Goal: Task Accomplishment & Management: Manage account settings

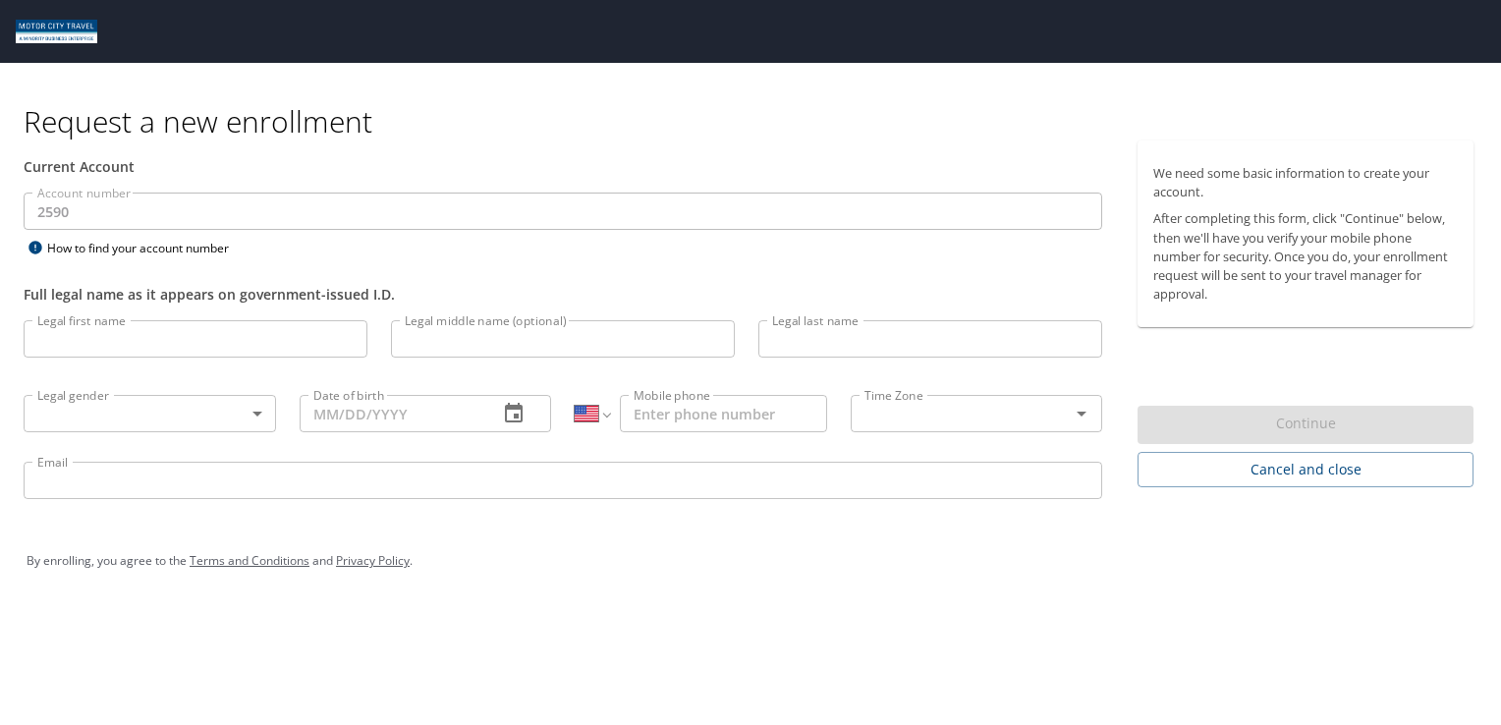
select select "US"
click at [274, 355] on input "Legal first name" at bounding box center [196, 338] width 344 height 37
type input "Jared"
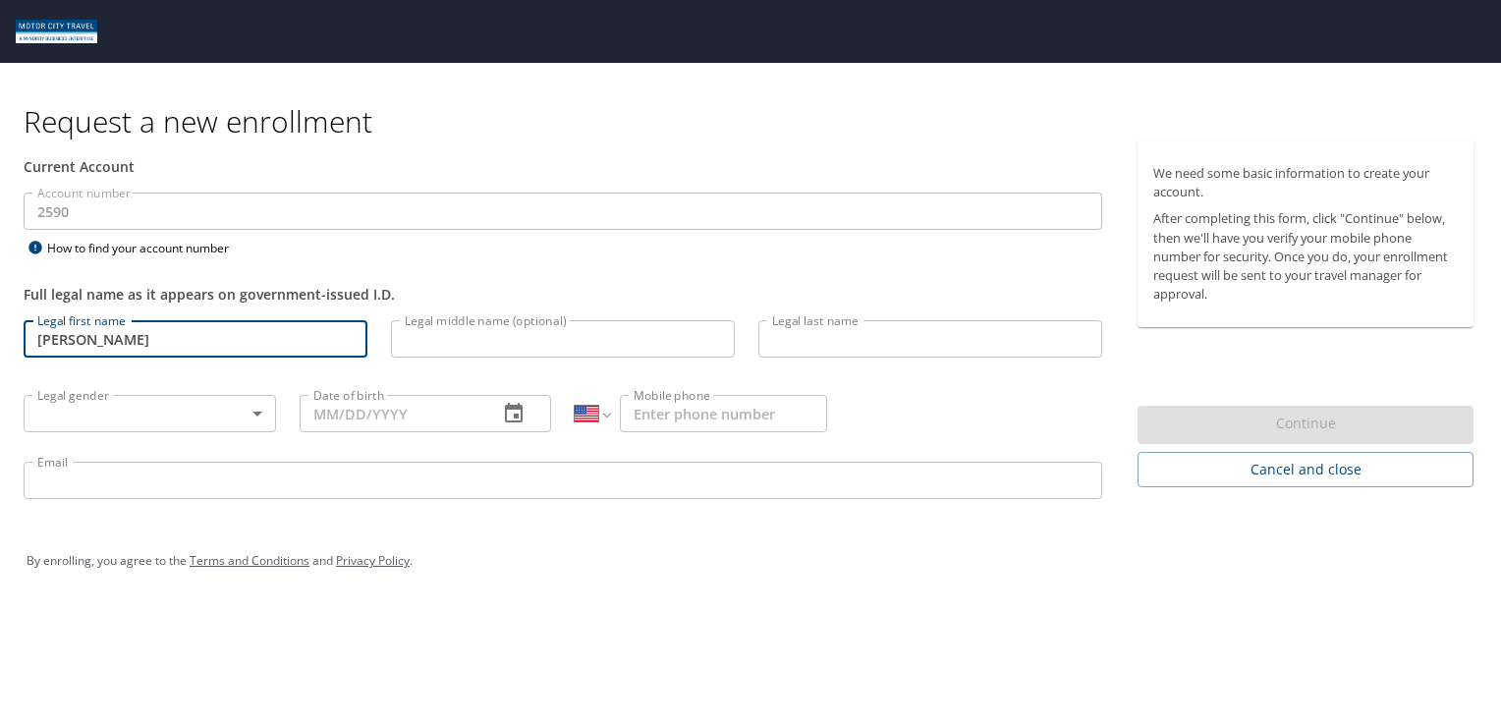
type input "Pulaskey"
type input "1 (810) 941-6123"
type input "jpulaskey@tifs.com"
drag, startPoint x: 455, startPoint y: 339, endPoint x: 521, endPoint y: 356, distance: 67.9
click at [455, 340] on input "Legal middle name (optional)" at bounding box center [563, 338] width 344 height 37
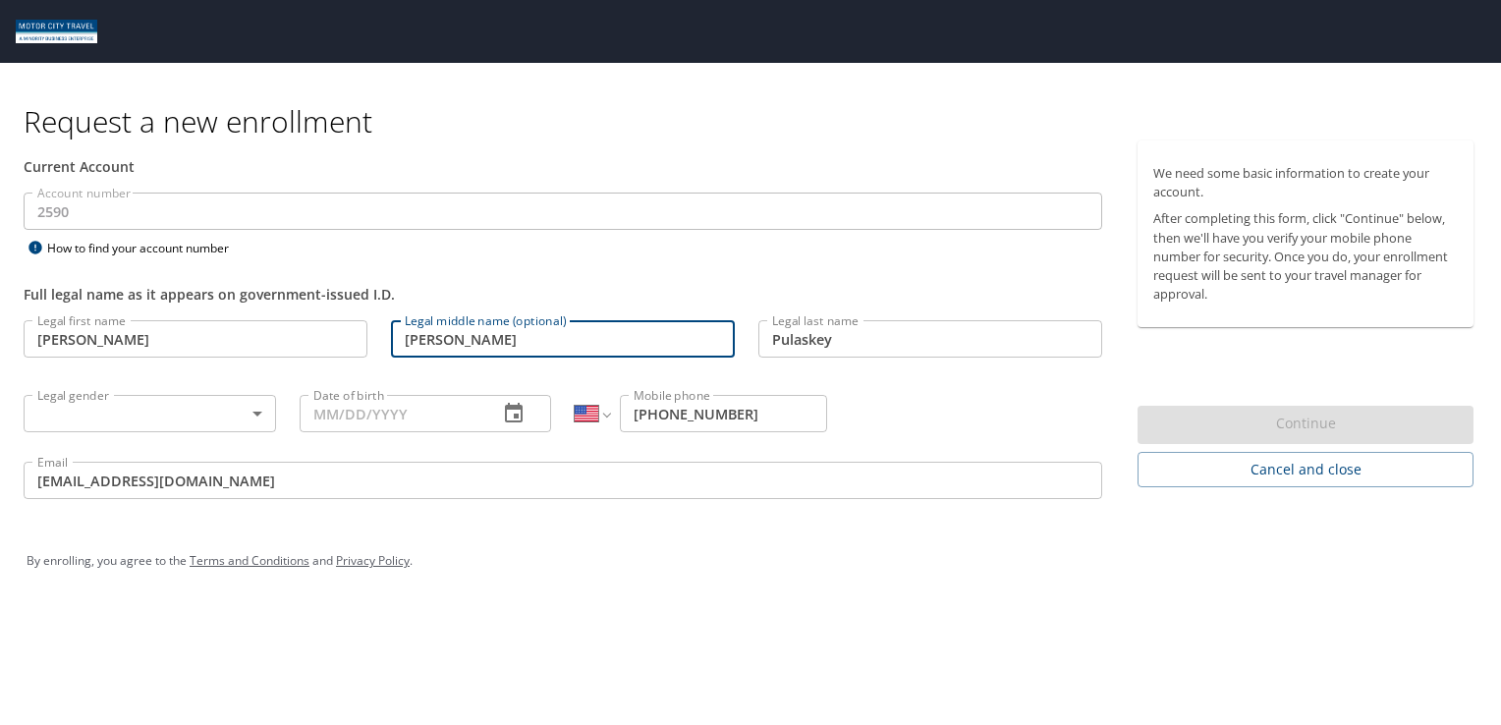
type input "Russell"
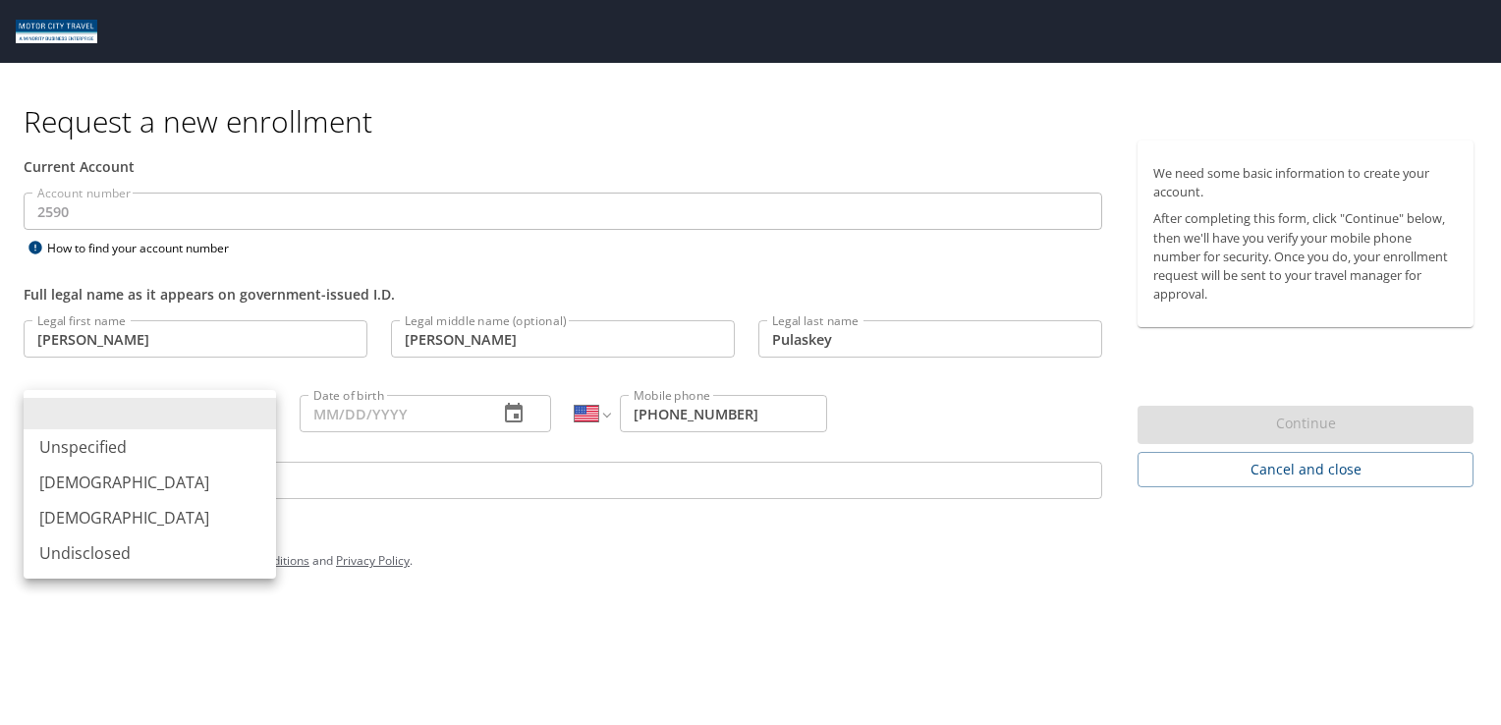
click at [257, 416] on body "Request a new enrollment Current Account Account number 2590 Account number How…" at bounding box center [750, 362] width 1501 height 725
click at [142, 479] on li "Male" at bounding box center [150, 482] width 252 height 35
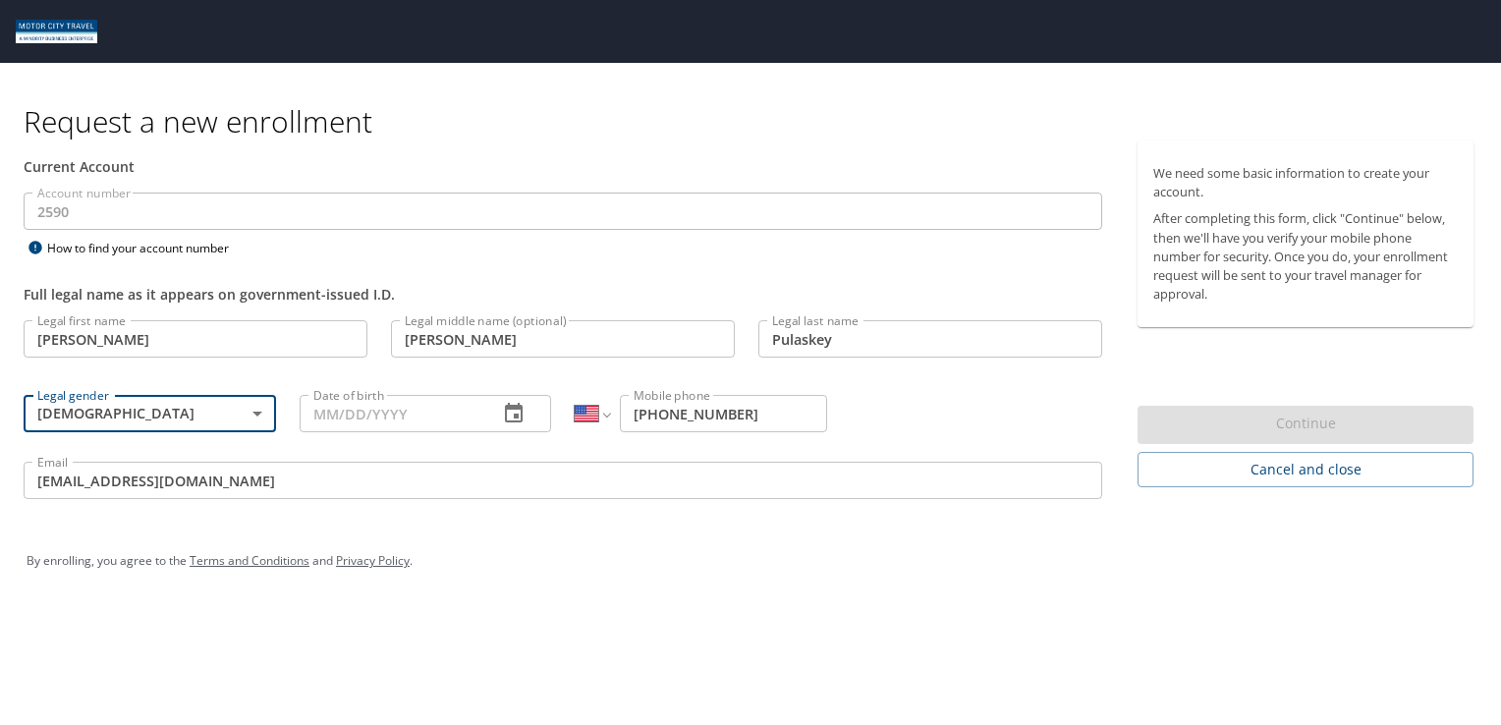
type input "Male"
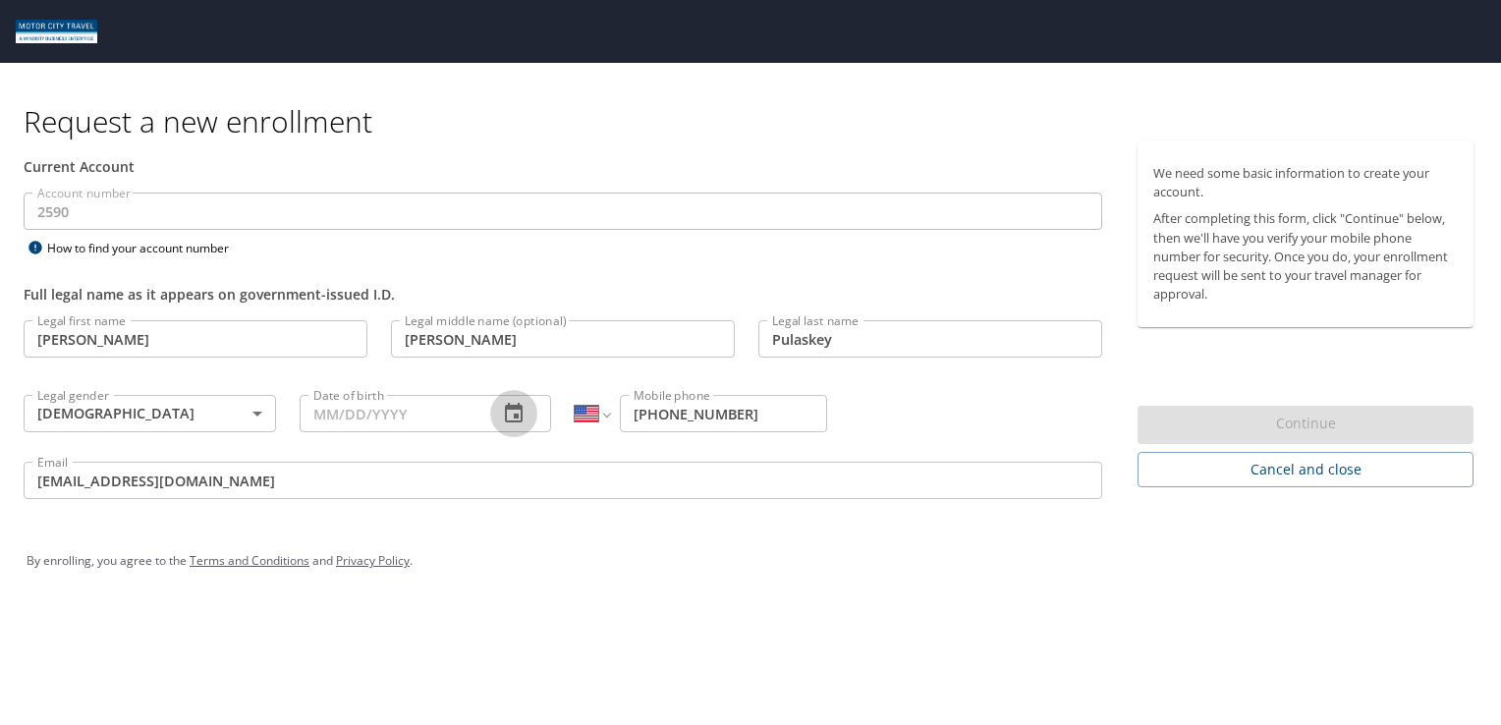
click at [510, 416] on icon "button" at bounding box center [514, 414] width 24 height 24
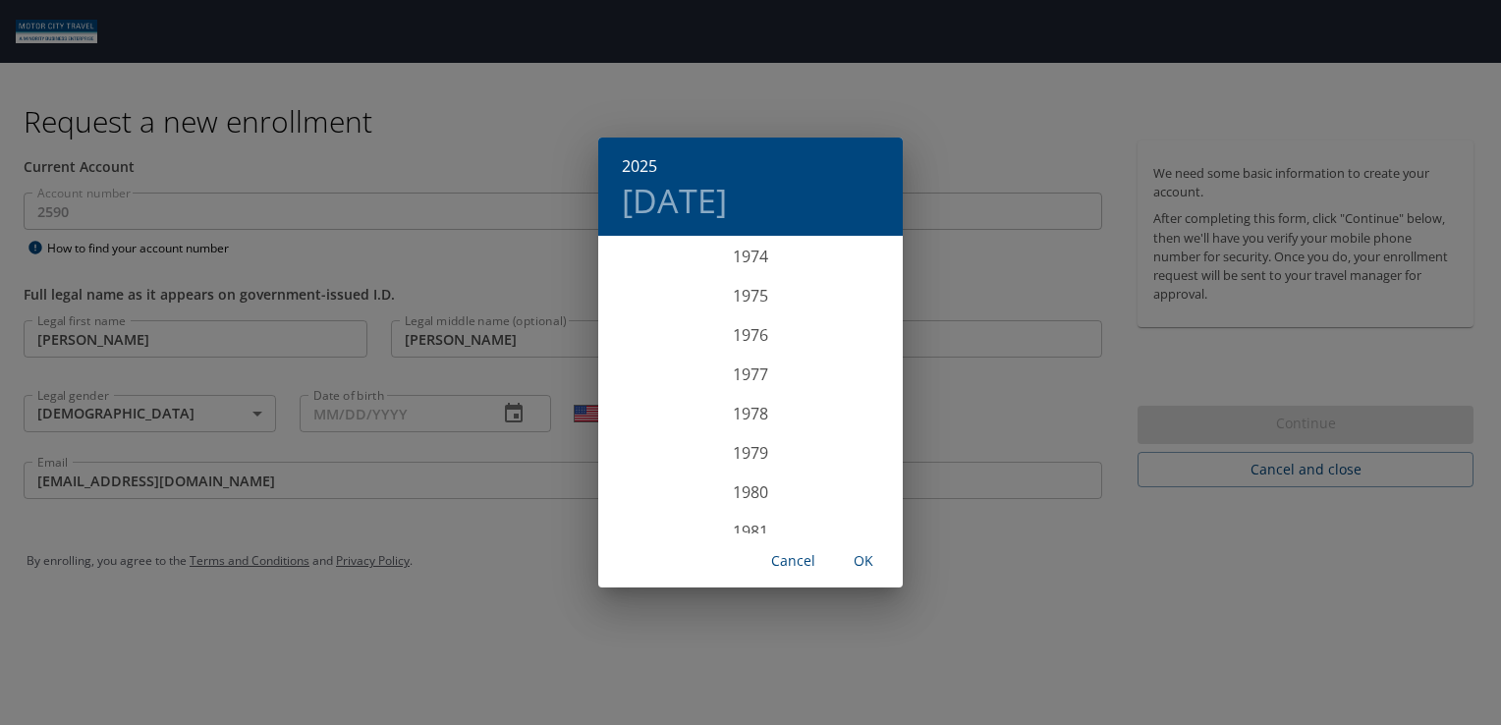
scroll to position [2966, 0]
click at [737, 395] on div "1978" at bounding box center [750, 395] width 304 height 39
click at [748, 426] on div "Aug" at bounding box center [749, 423] width 101 height 74
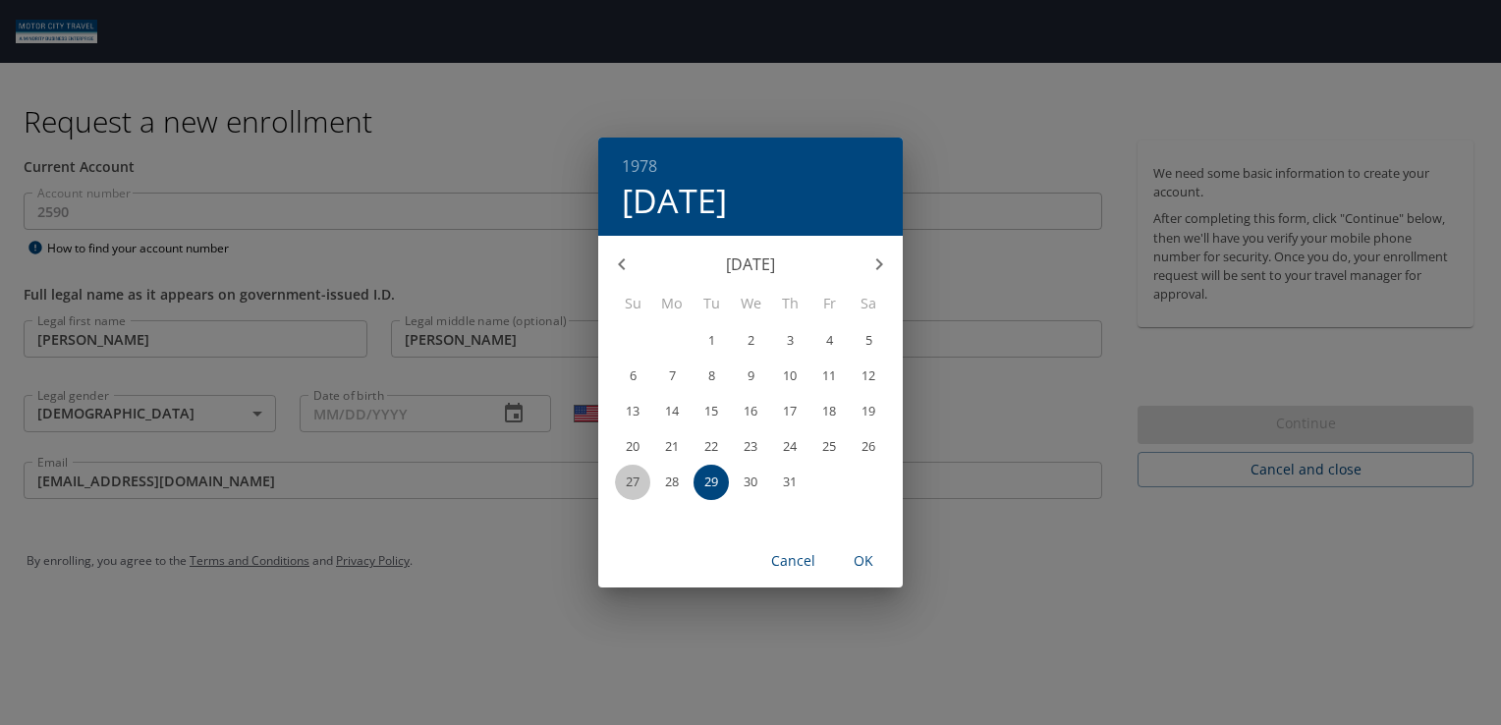
click at [624, 478] on span "27" at bounding box center [632, 481] width 35 height 13
click at [874, 560] on span "OK" at bounding box center [863, 561] width 47 height 25
type input "08/27/1978"
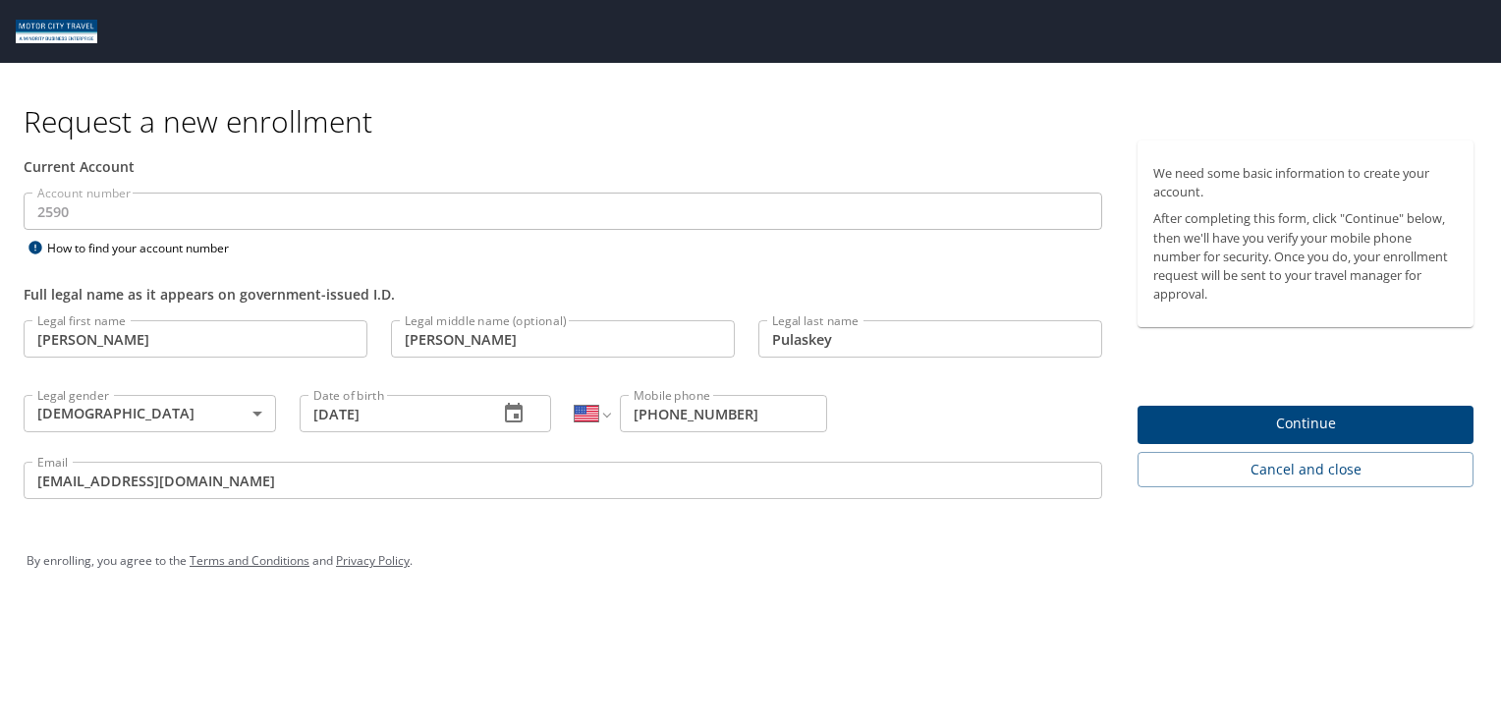
click at [1293, 427] on span "Continue" at bounding box center [1305, 424] width 304 height 25
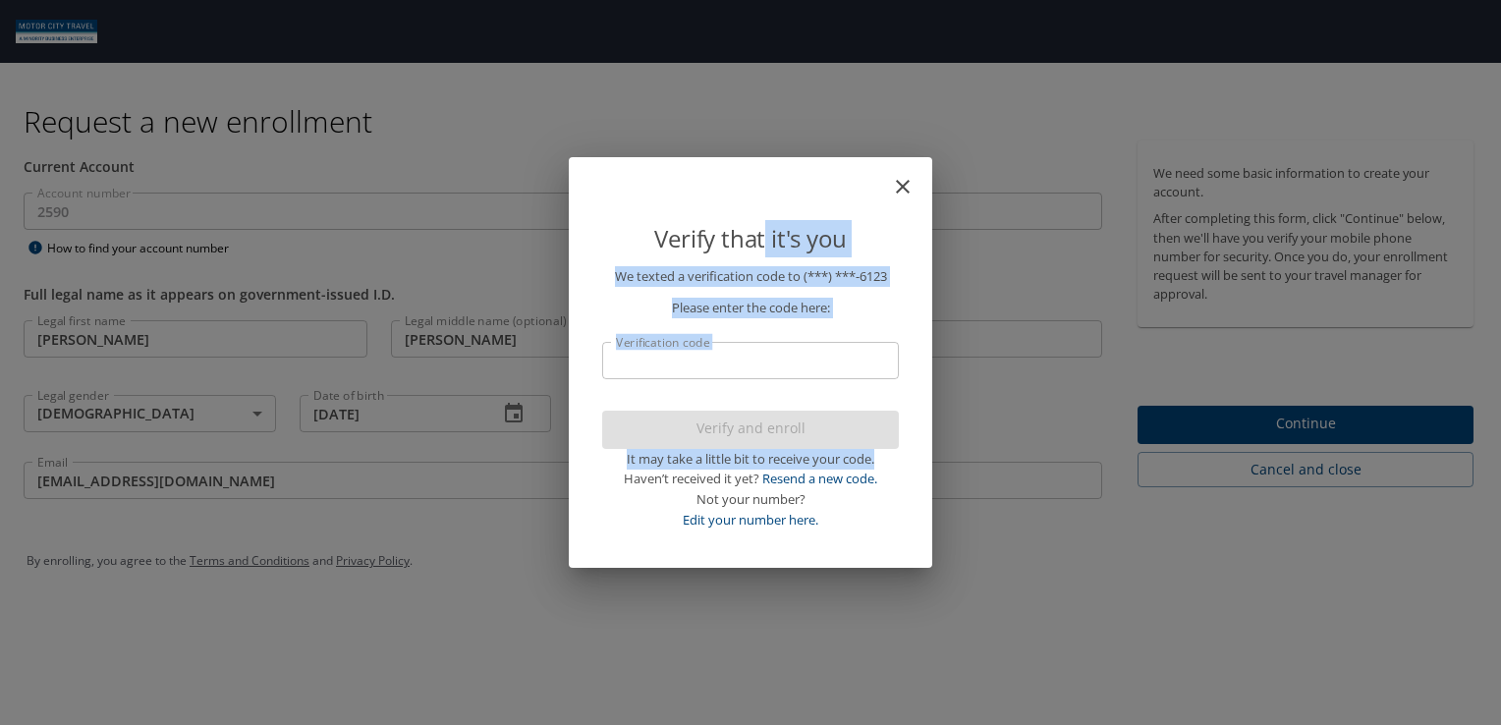
drag, startPoint x: 764, startPoint y: 169, endPoint x: 1002, endPoint y: 447, distance: 365.8
click at [1002, 447] on div "Verify that it's you We texted a verification code to (***) ***- 6123 Please en…" at bounding box center [750, 362] width 1501 height 725
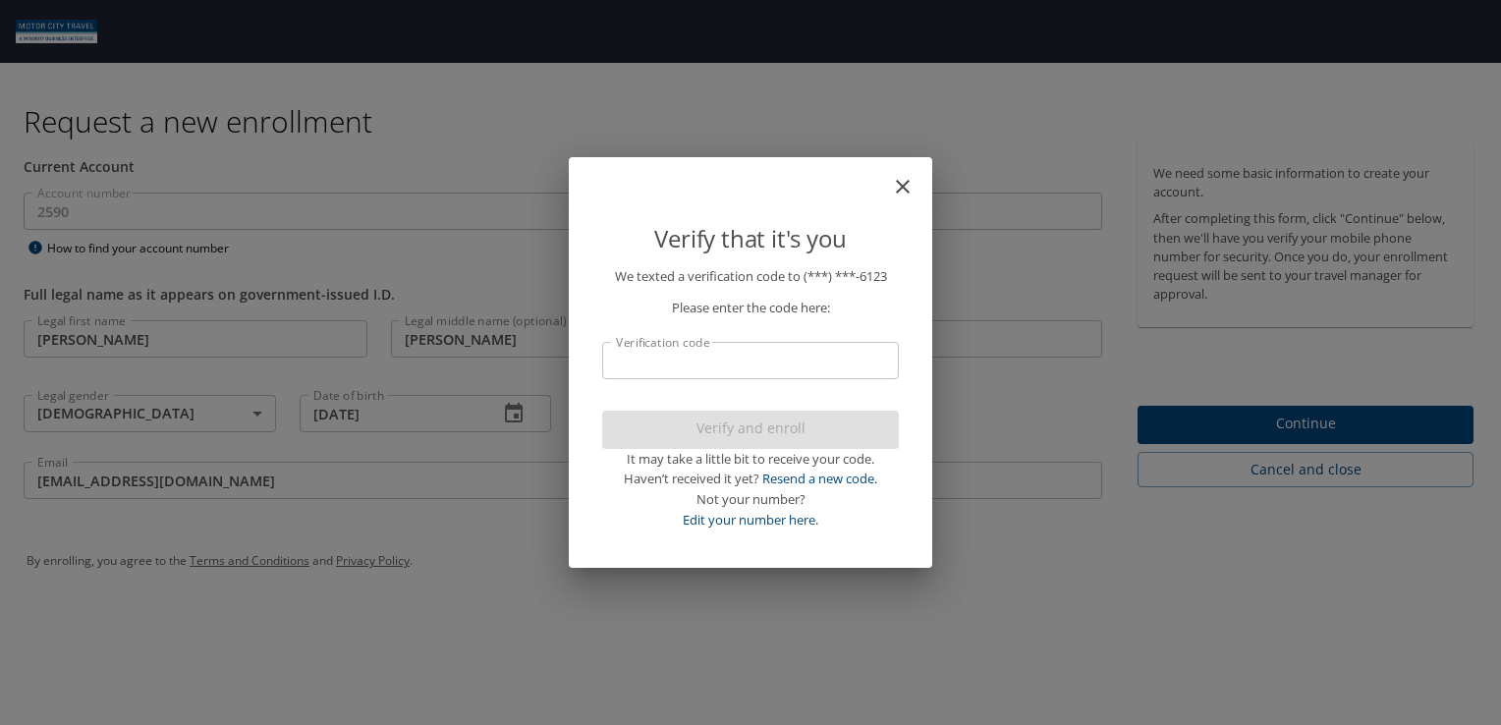
click at [678, 182] on div "Verify that it's you" at bounding box center [751, 219] width 344 height 92
click at [747, 519] on link "Edit your number here." at bounding box center [751, 520] width 136 height 18
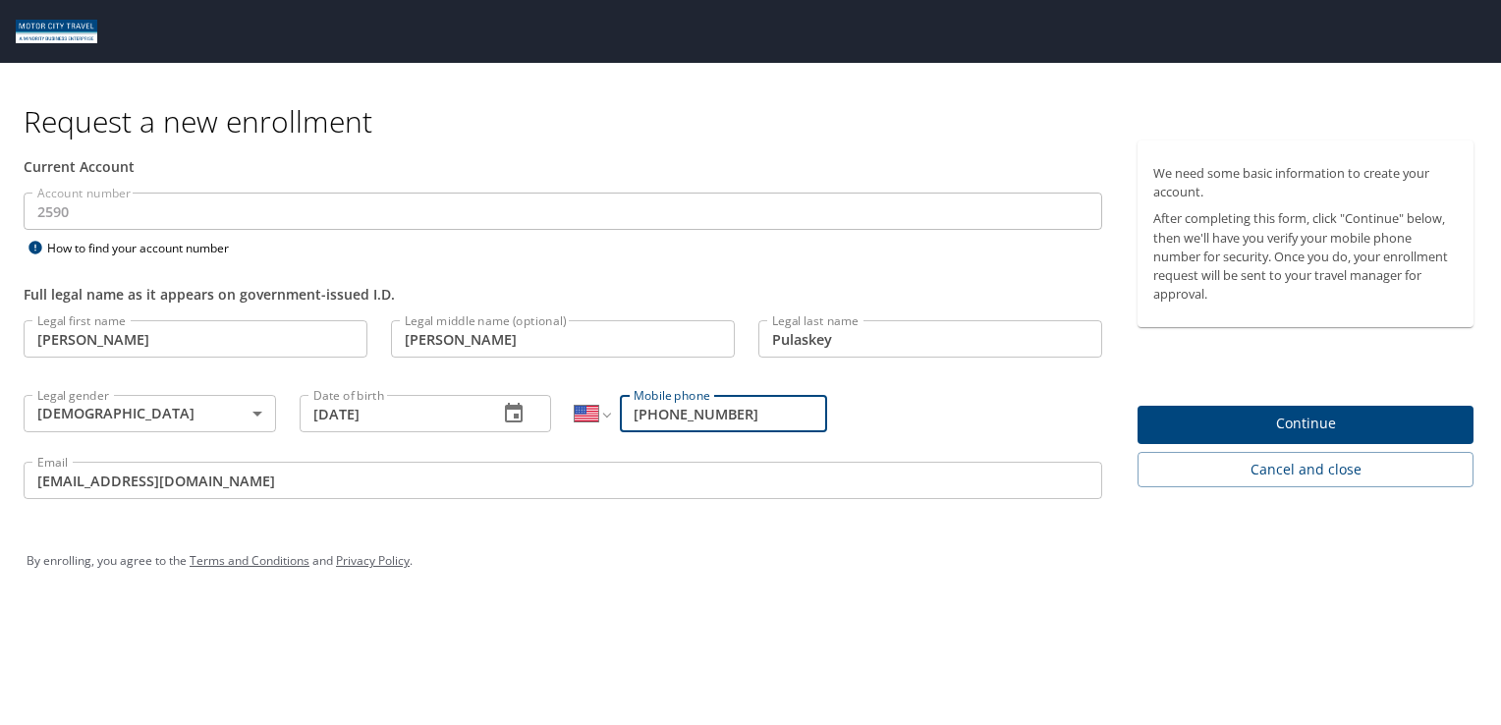
click at [757, 414] on input "1 (810) 941-6123" at bounding box center [723, 413] width 207 height 37
type input "1 (810) 305-3180"
click at [1295, 422] on span "Continue" at bounding box center [1305, 424] width 304 height 25
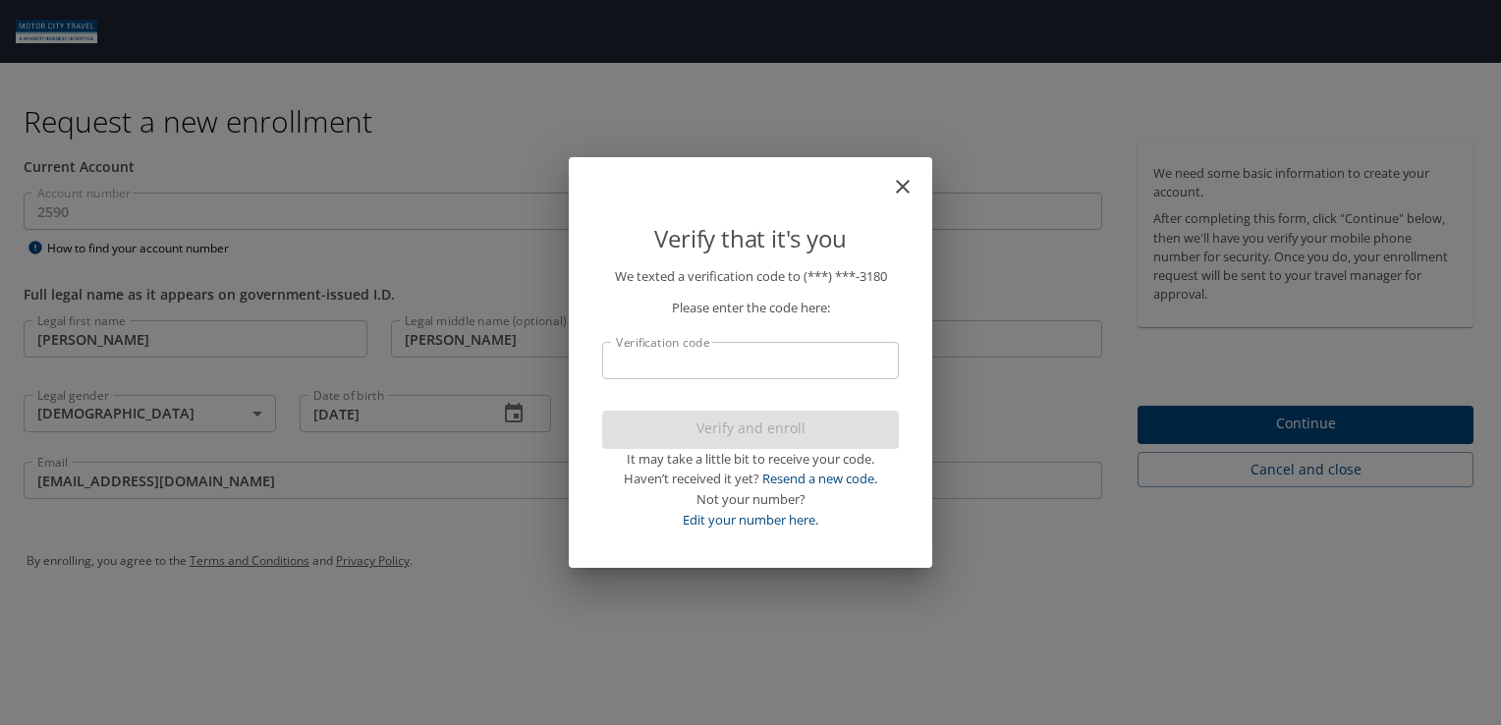
click at [765, 360] on input "Verification code" at bounding box center [750, 360] width 297 height 37
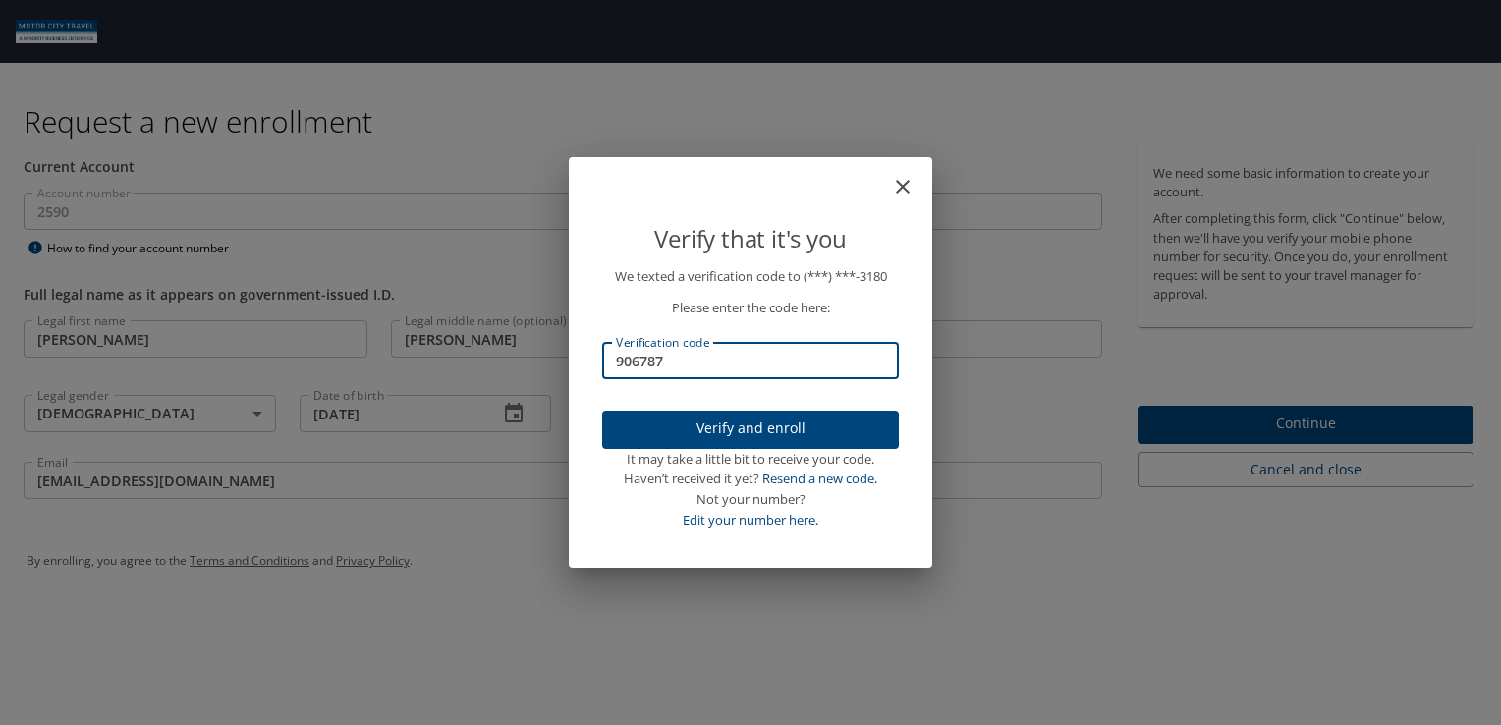
type input "906787"
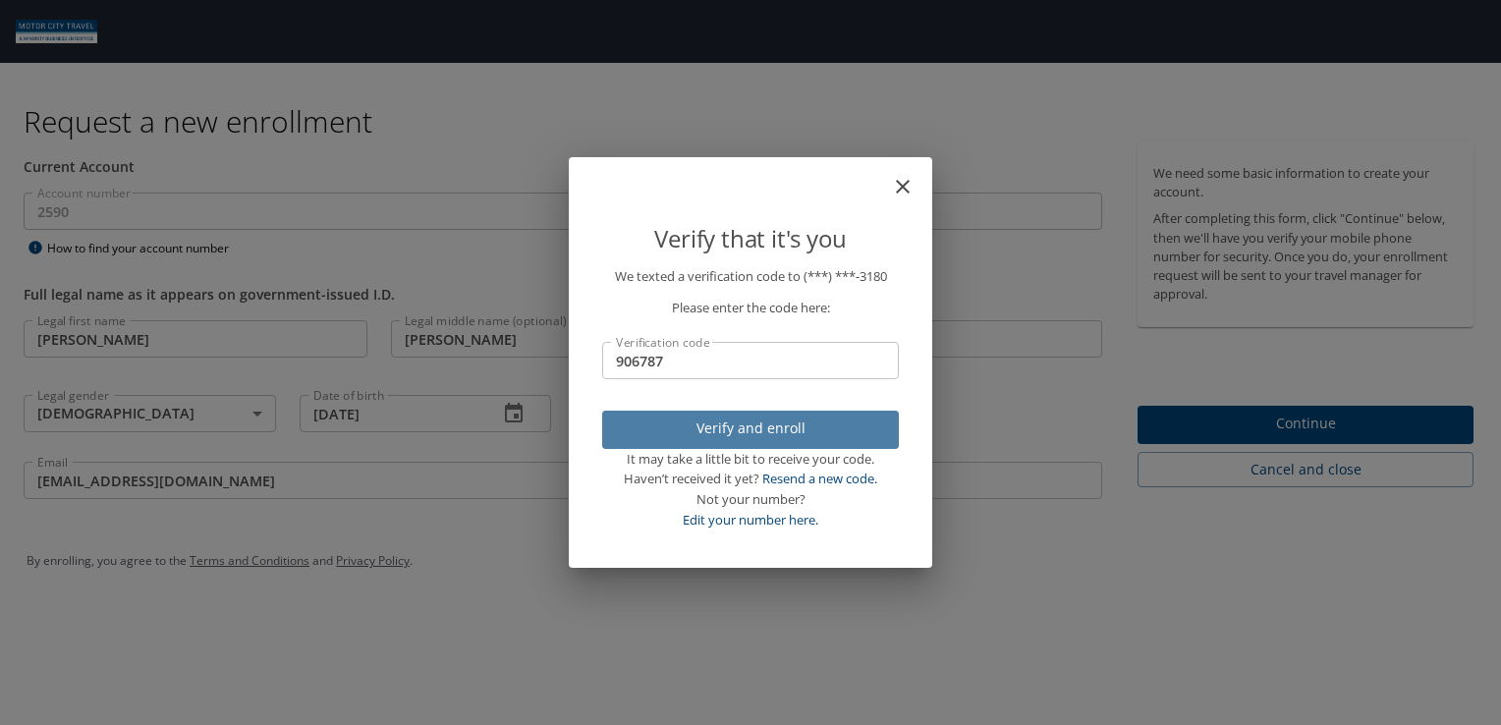
click at [727, 435] on span "Verify and enroll" at bounding box center [750, 428] width 265 height 25
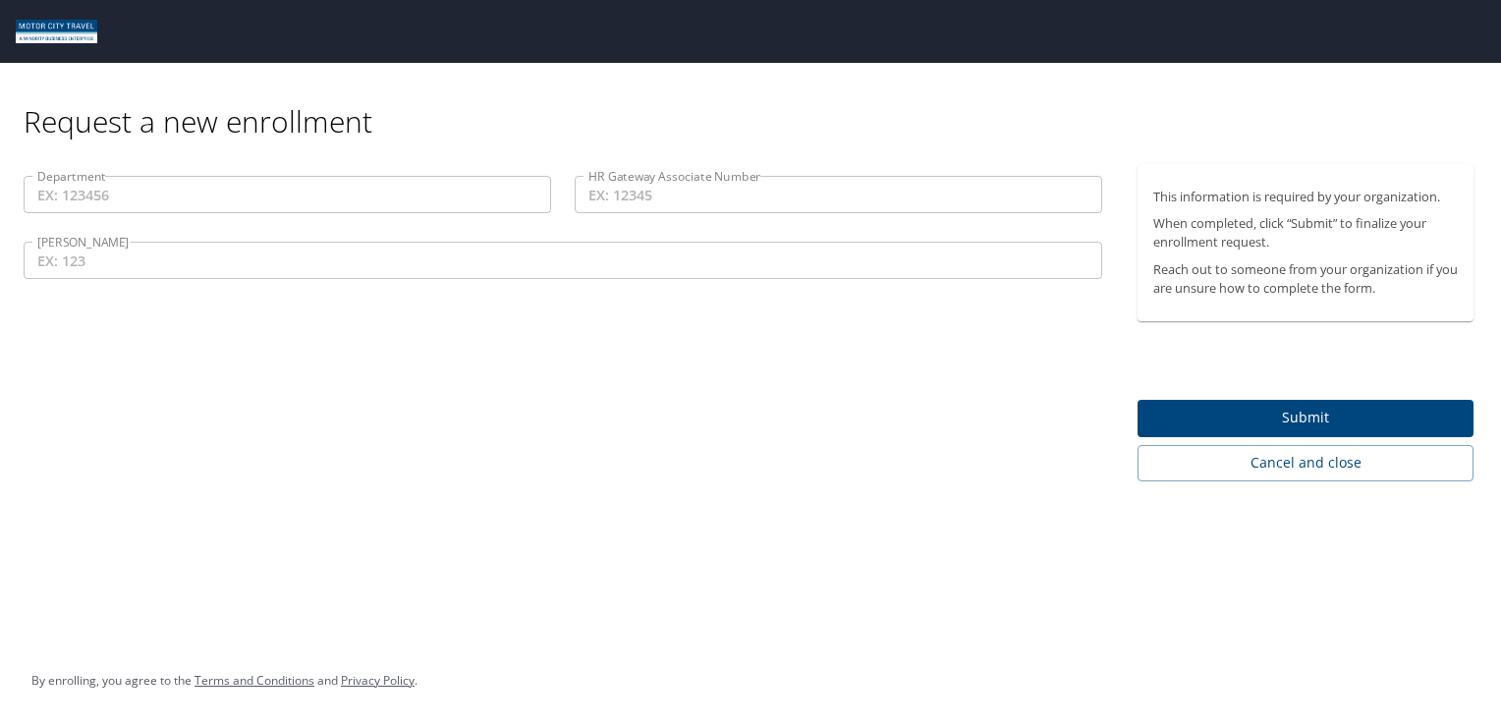
click at [163, 193] on input "Department" at bounding box center [287, 194] width 527 height 37
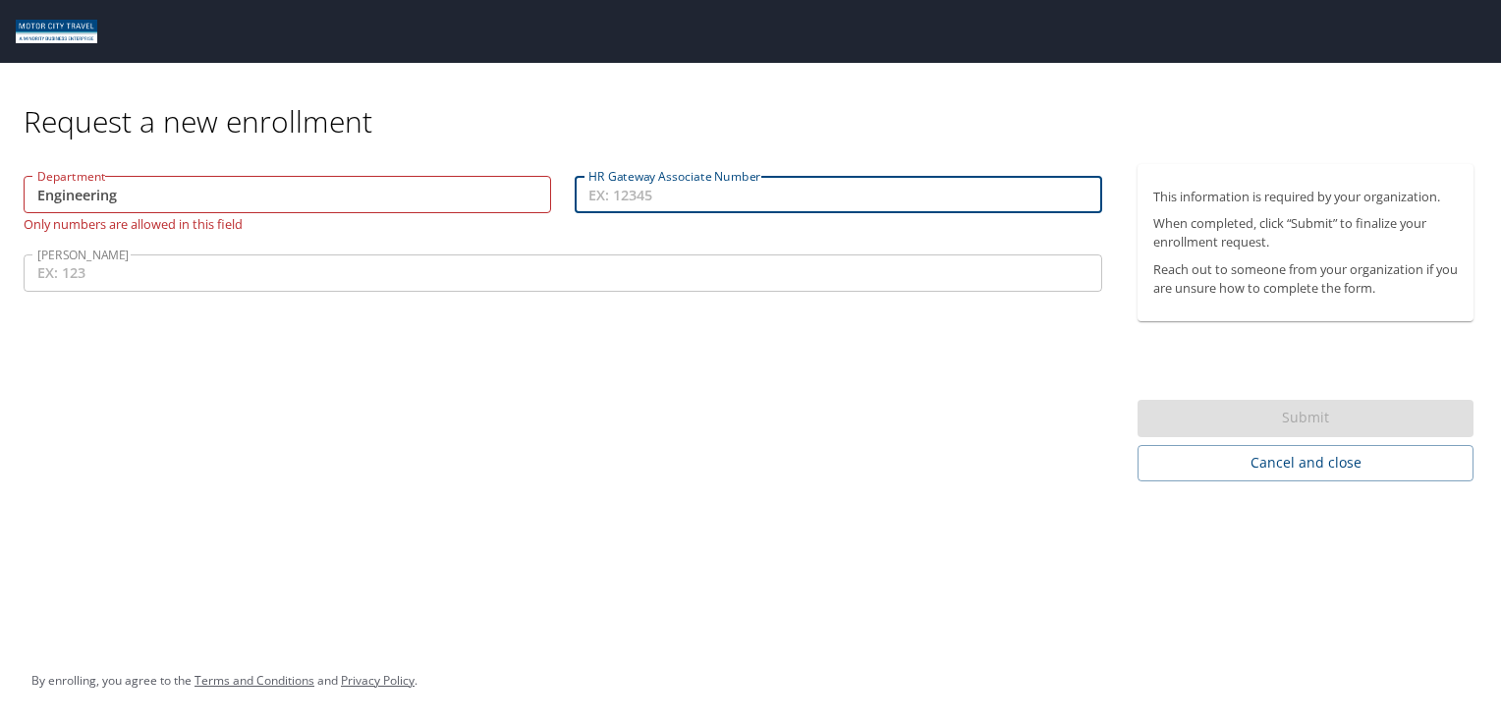
click at [687, 190] on input "HR Gateway Associate Number" at bounding box center [838, 194] width 527 height 37
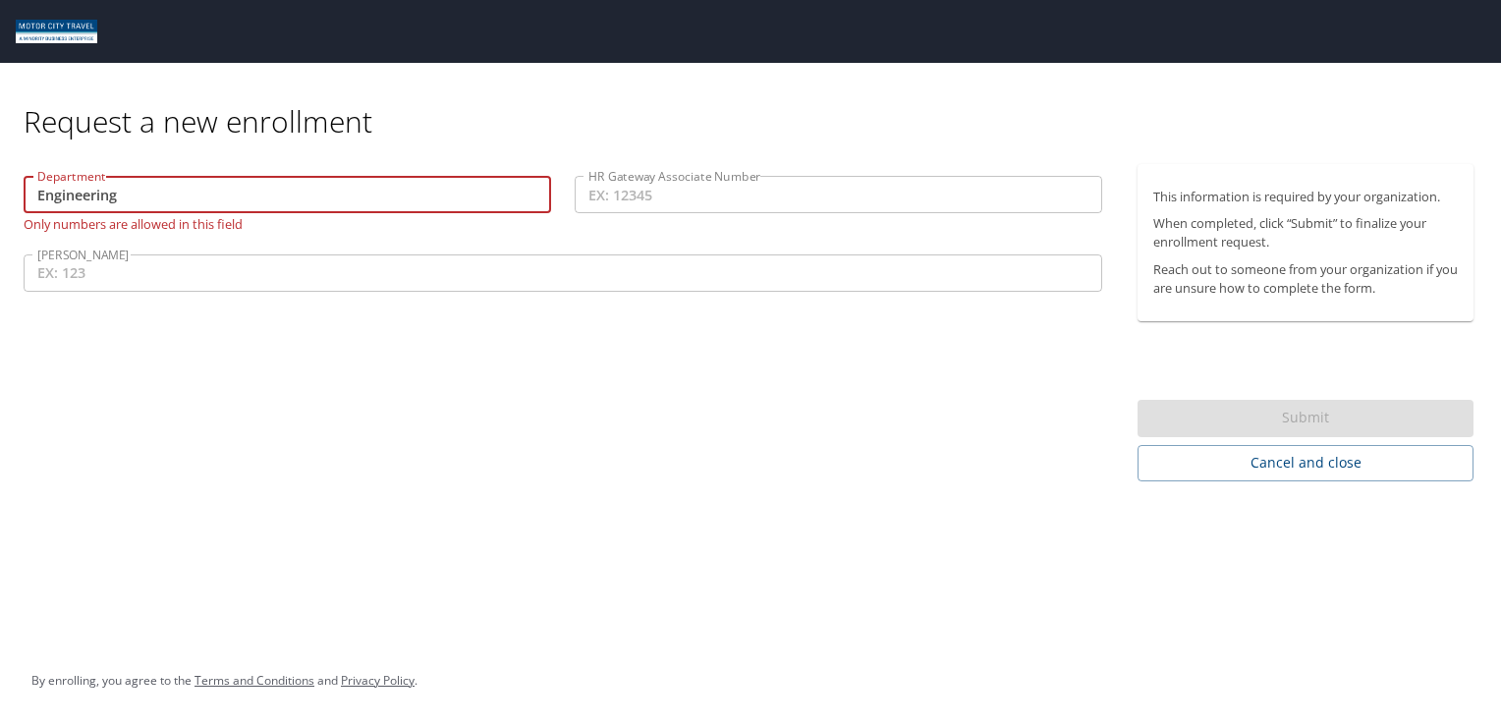
drag, startPoint x: 134, startPoint y: 186, endPoint x: -4, endPoint y: 199, distance: 138.2
click at [0, 199] on html "Request a new enrollment Department Engineering Department Only numbers are all…" at bounding box center [750, 362] width 1501 height 725
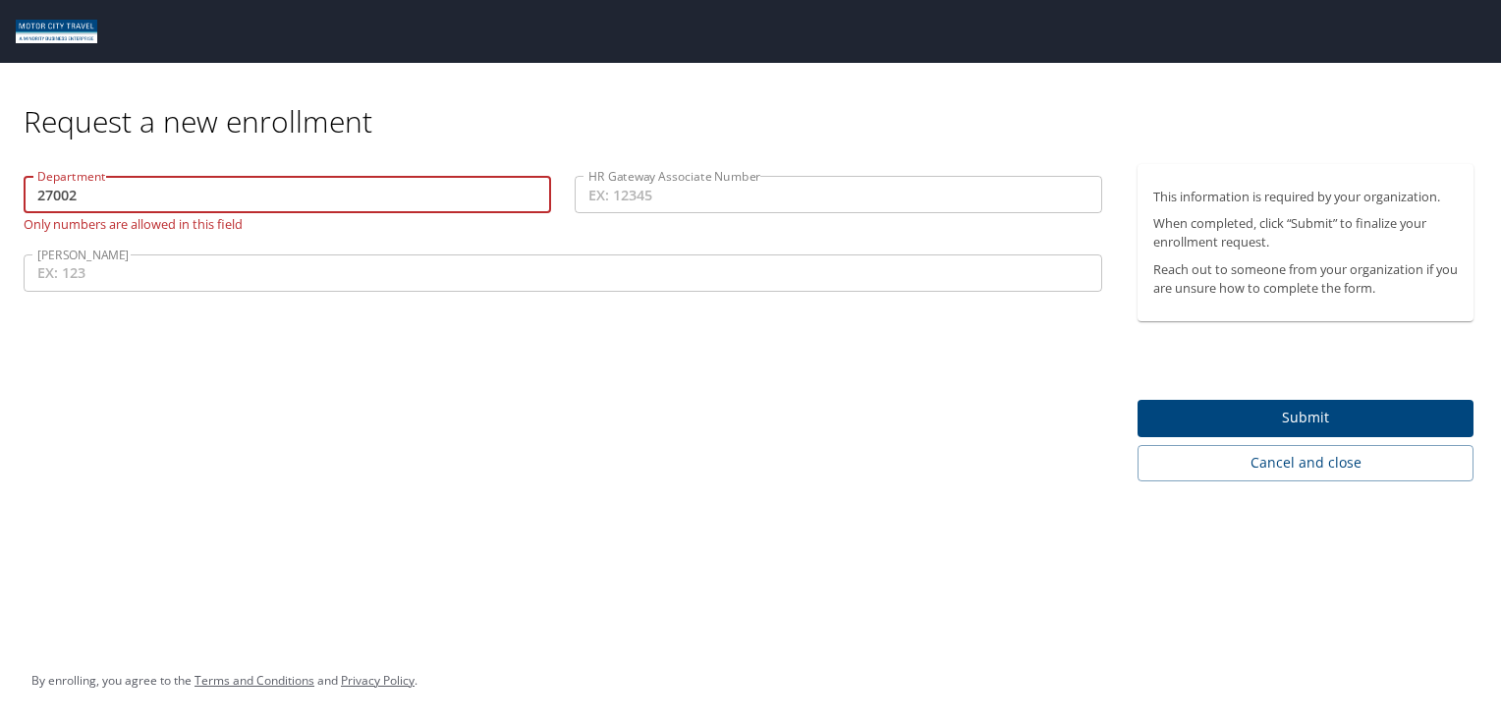
type input "27002"
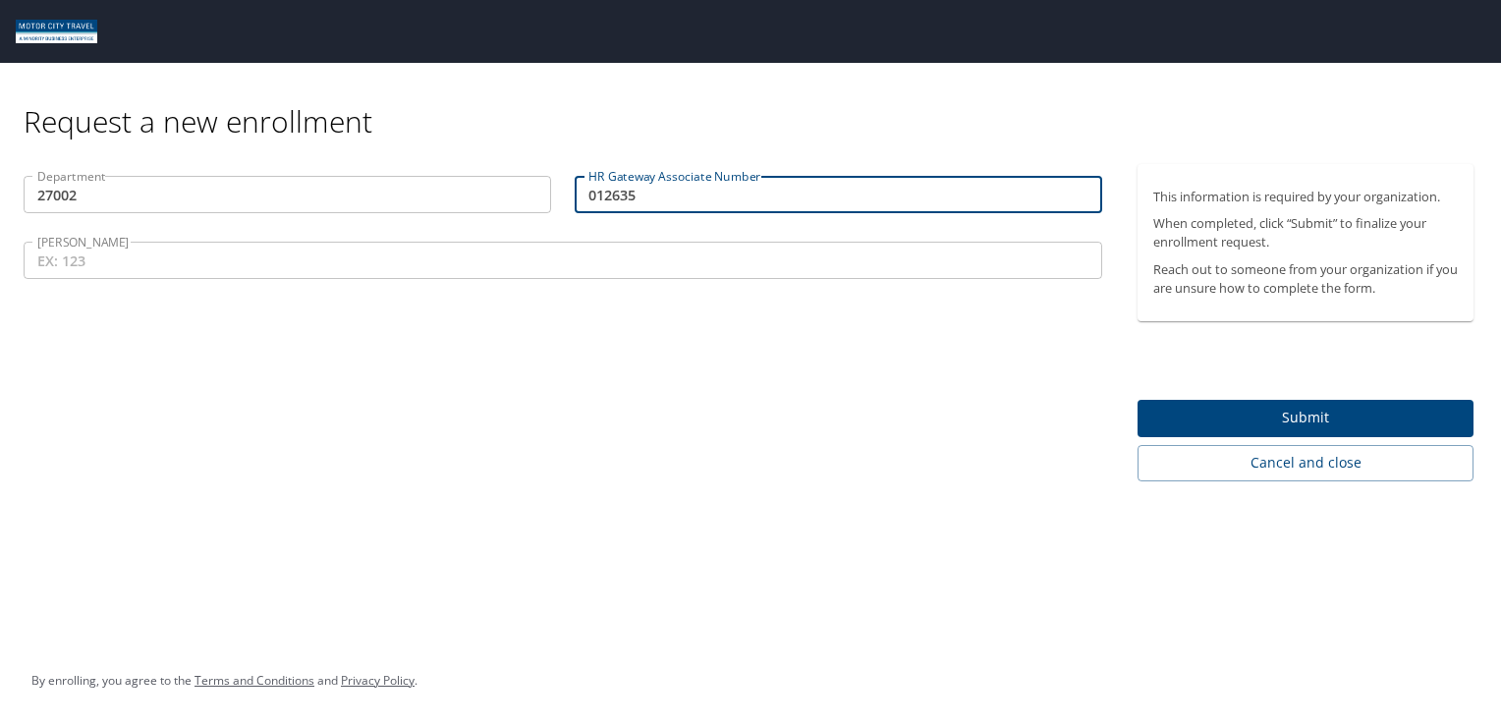
type input "012635"
click at [120, 264] on input "COY" at bounding box center [563, 260] width 1079 height 37
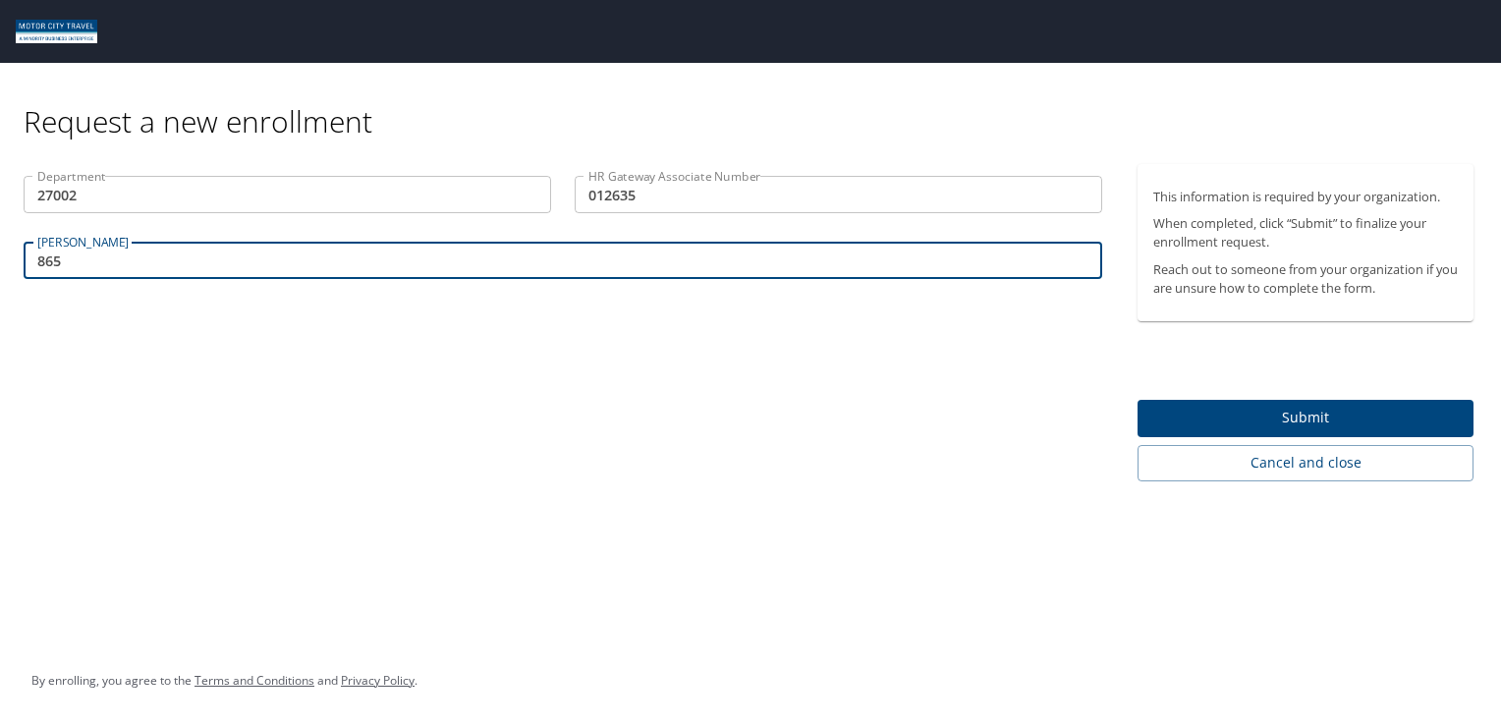
type input "865"
click at [1308, 415] on span "Submit" at bounding box center [1305, 418] width 304 height 25
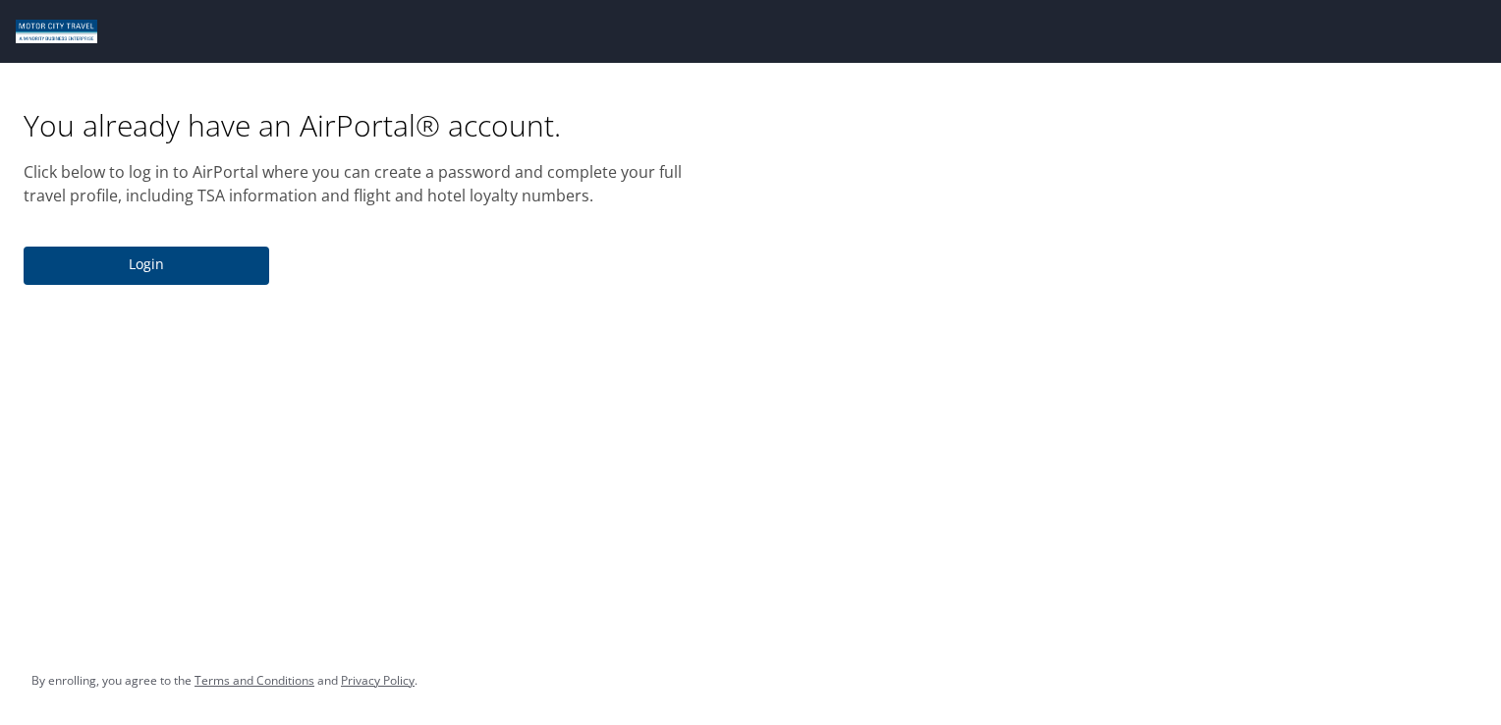
click at [132, 258] on span "Login" at bounding box center [146, 264] width 214 height 25
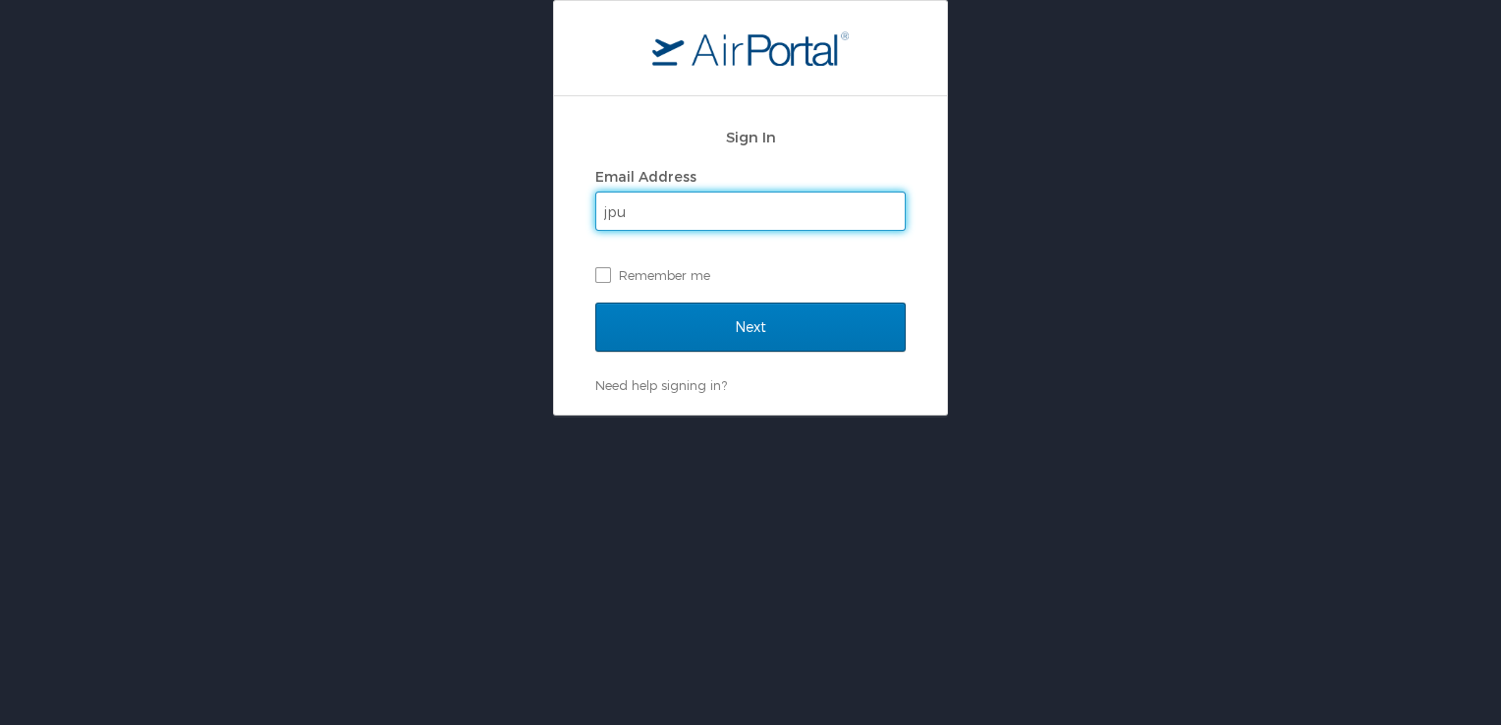
type input "jpu"
click at [595, 303] on input "Next" at bounding box center [750, 327] width 310 height 49
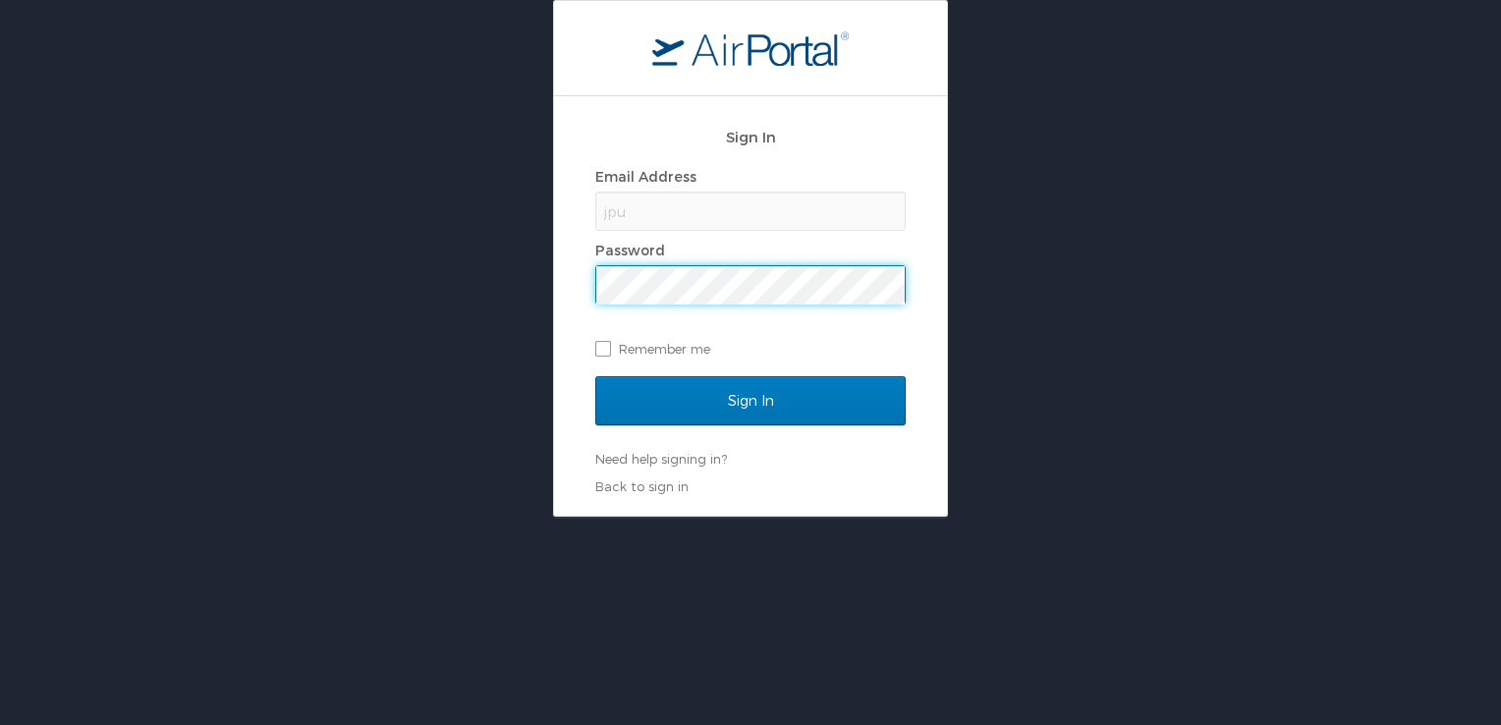
click at [644, 201] on div "jpu" at bounding box center [750, 211] width 310 height 39
click at [645, 208] on div "jpu" at bounding box center [750, 211] width 310 height 39
click at [658, 217] on div "jpu" at bounding box center [750, 211] width 310 height 39
drag, startPoint x: 642, startPoint y: 207, endPoint x: 614, endPoint y: 224, distance: 33.0
click at [619, 220] on div "jpu" at bounding box center [750, 211] width 310 height 39
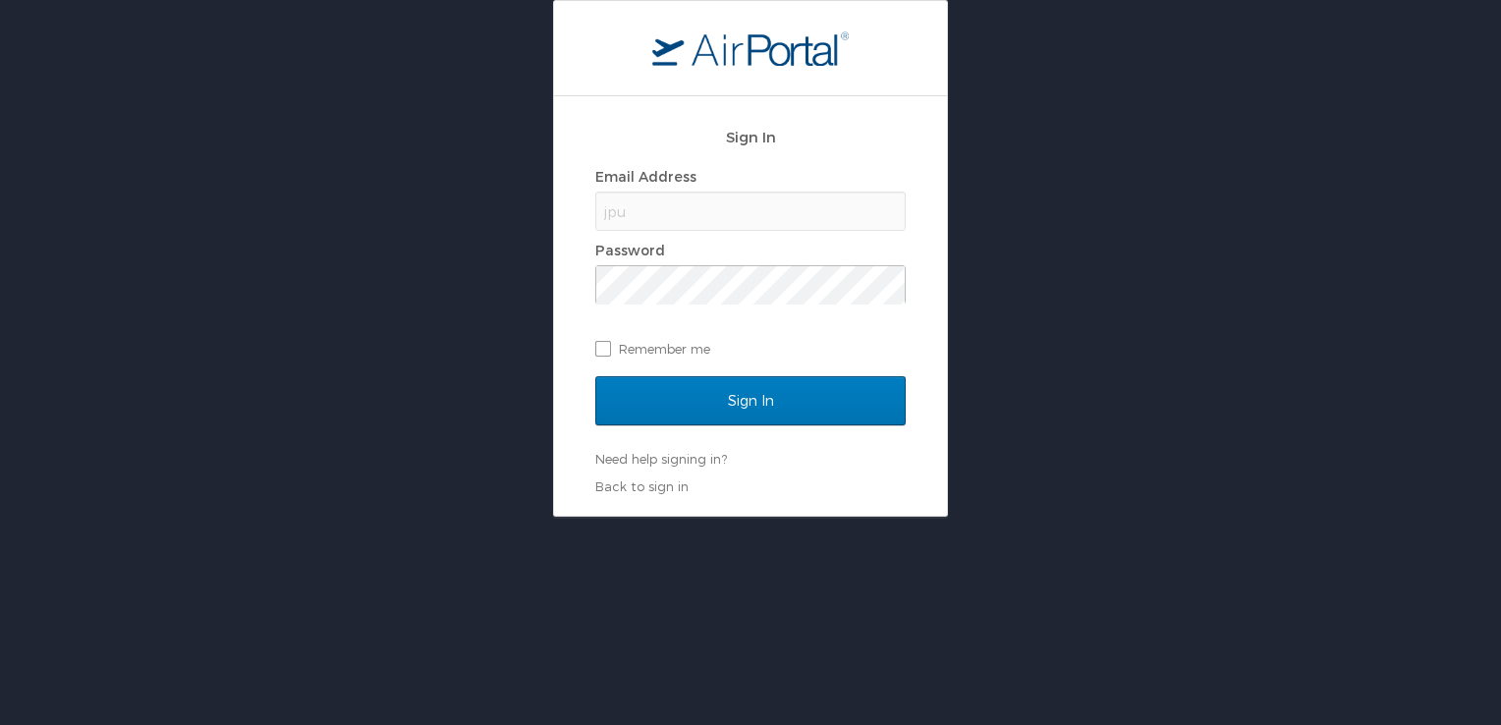
click at [615, 219] on div "jpu" at bounding box center [750, 211] width 310 height 39
click at [601, 210] on div "jpu" at bounding box center [750, 211] width 310 height 39
click at [669, 219] on div "jpu" at bounding box center [750, 211] width 310 height 39
click at [669, 223] on div "jpu" at bounding box center [750, 211] width 310 height 39
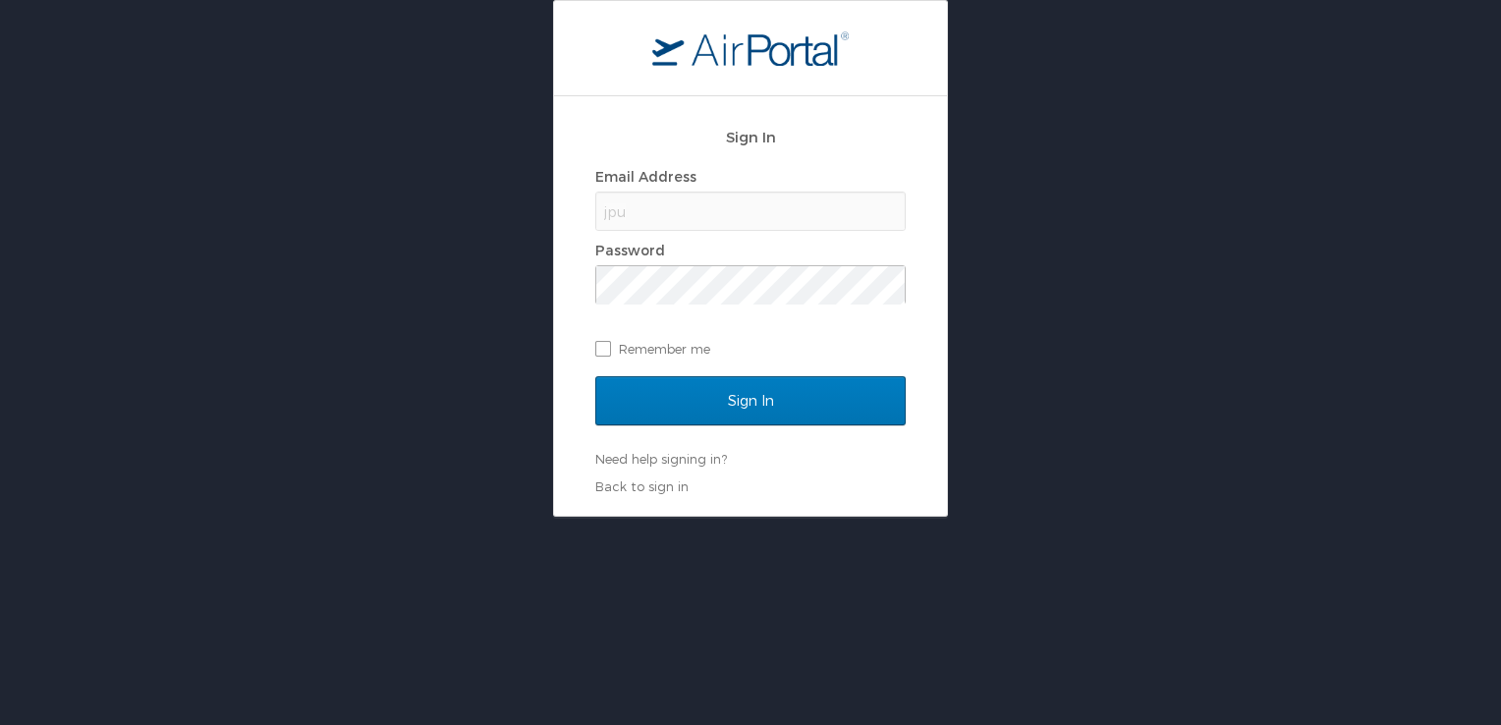
click at [667, 228] on div "jpu" at bounding box center [750, 211] width 310 height 39
click at [615, 208] on div "jpu" at bounding box center [750, 211] width 310 height 39
select select "US"
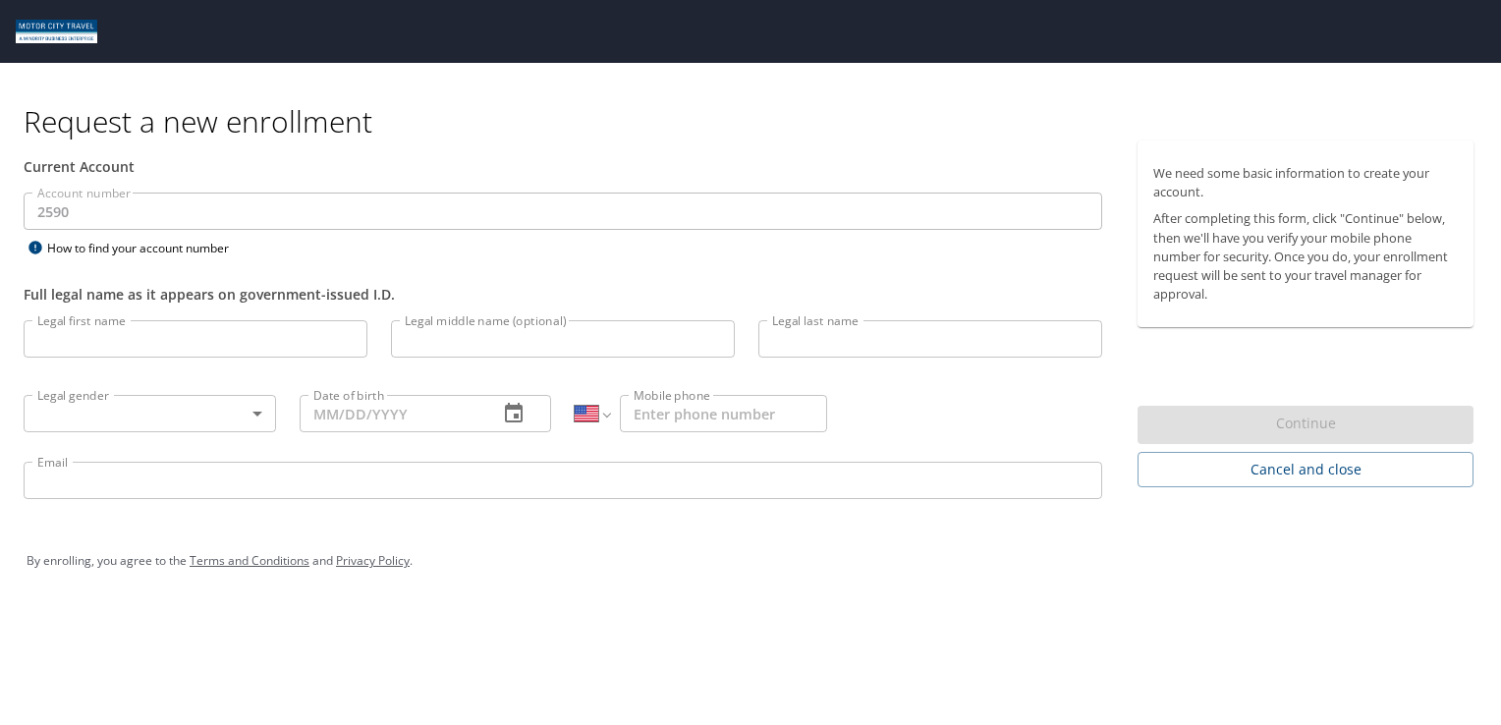
select select "US"
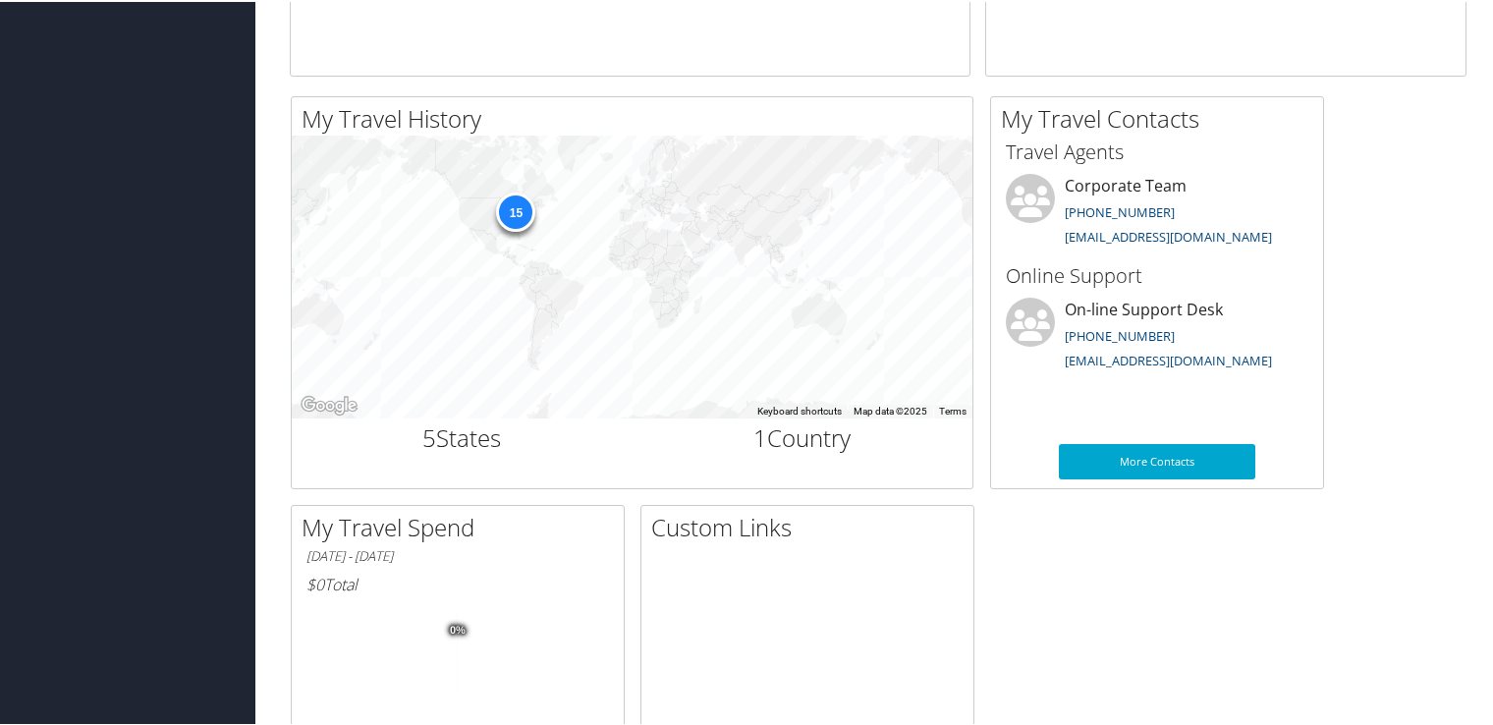
scroll to position [589, 0]
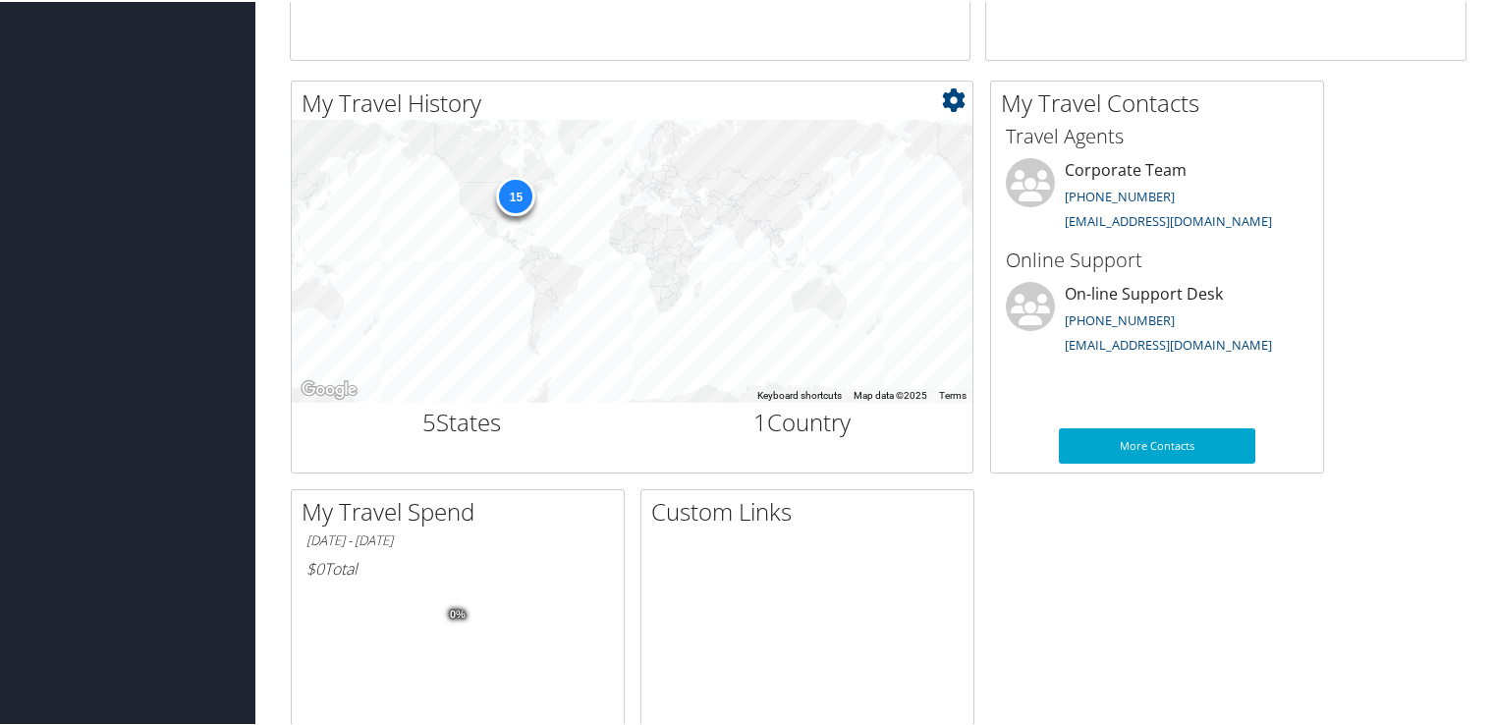
click at [516, 193] on div "15" at bounding box center [515, 193] width 39 height 39
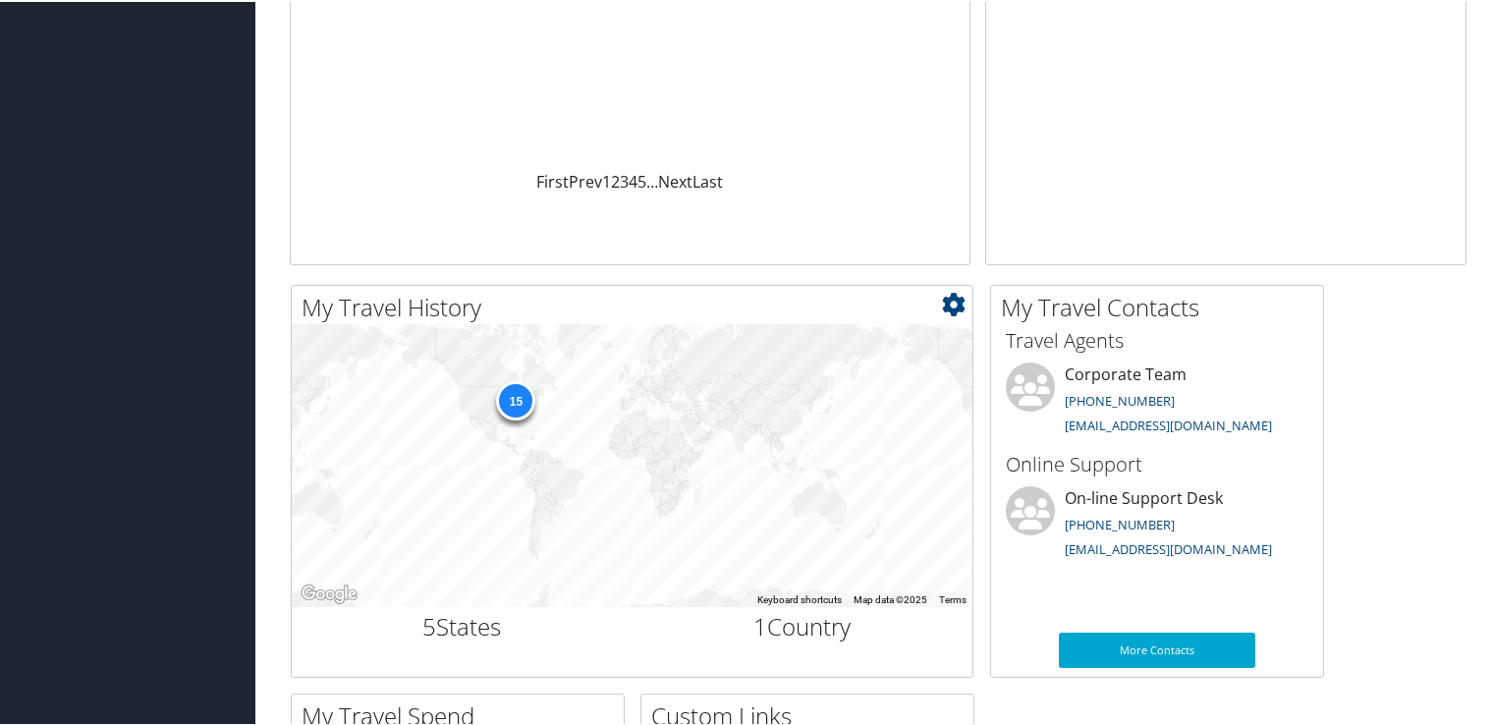
scroll to position [483, 0]
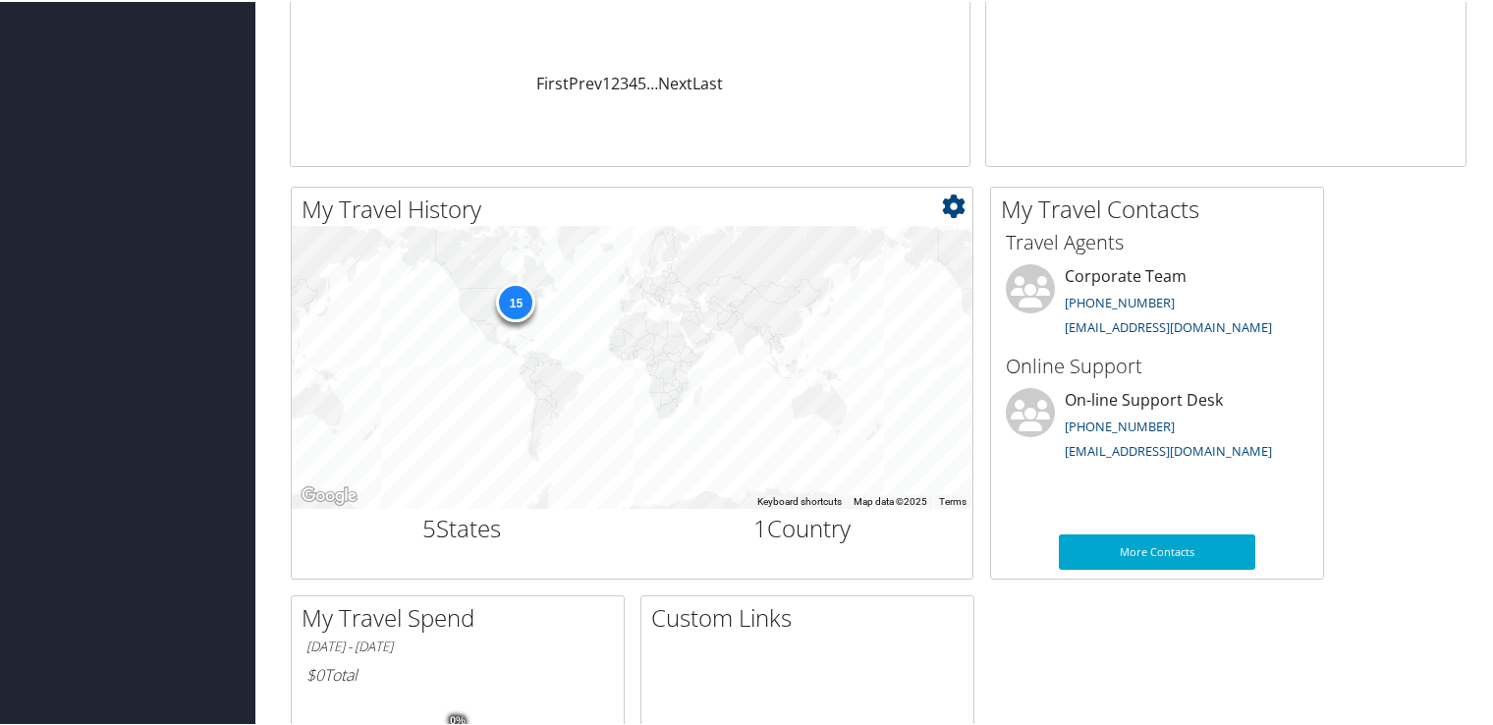
click at [953, 203] on icon at bounding box center [954, 205] width 24 height 24
click at [466, 528] on h2 "5 States" at bounding box center [461, 526] width 311 height 33
click at [843, 533] on h2 "1 Country" at bounding box center [802, 526] width 311 height 33
click at [510, 303] on div "15" at bounding box center [515, 299] width 39 height 39
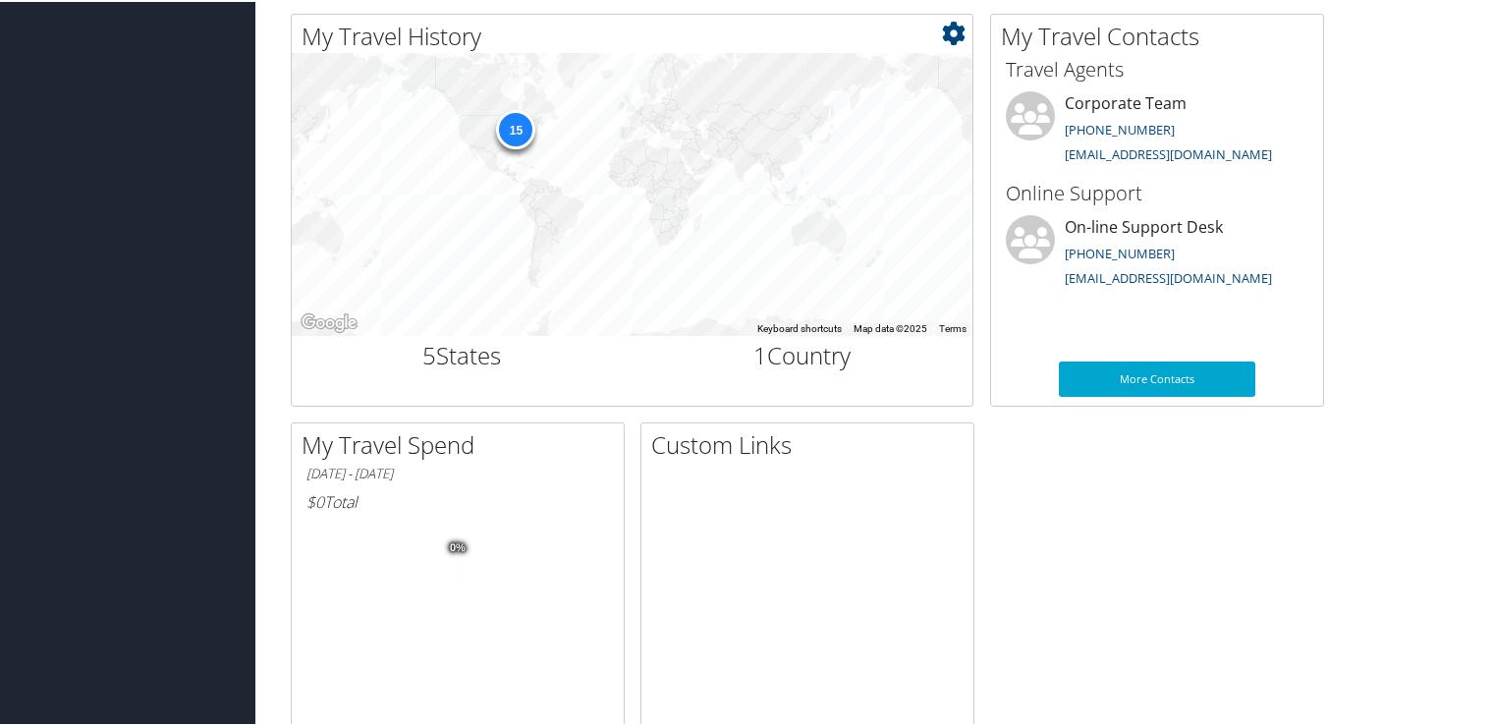
scroll to position [778, 0]
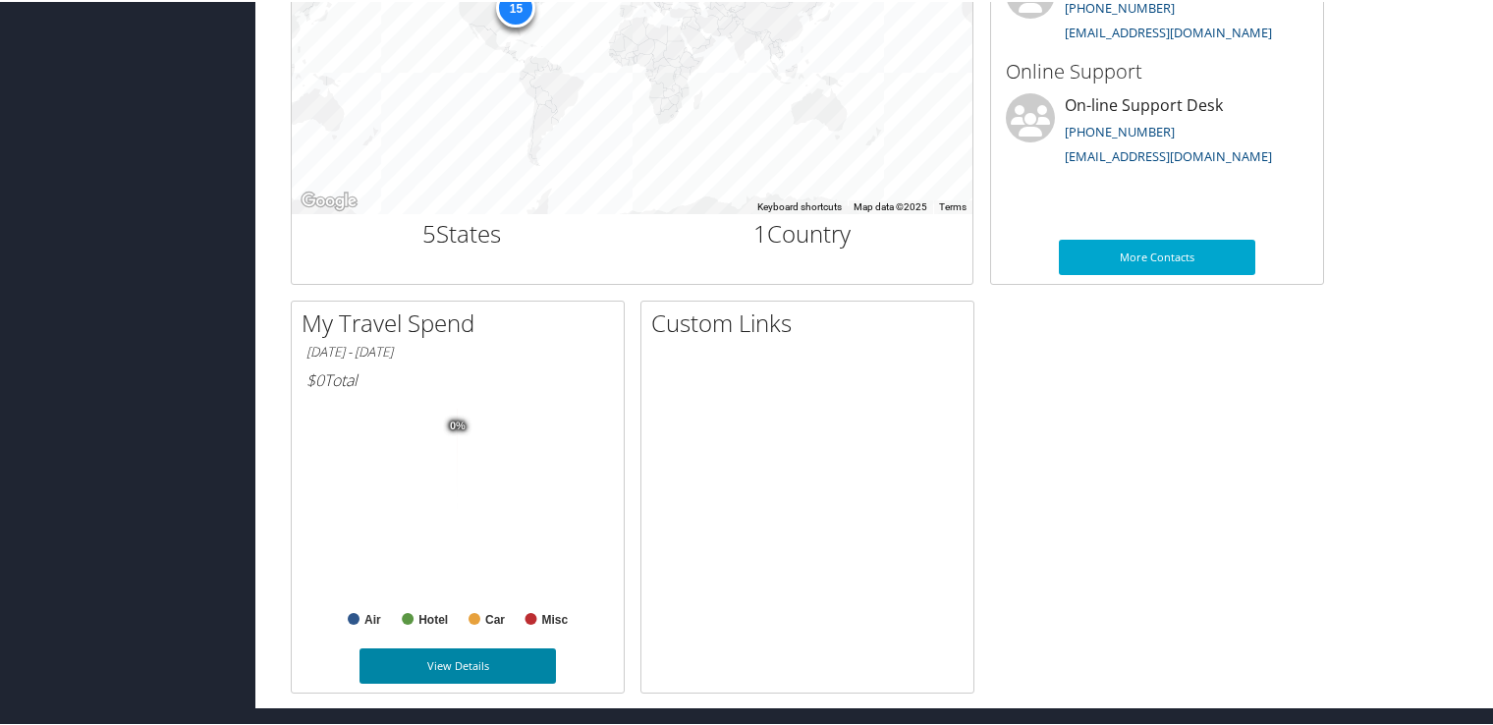
click at [462, 662] on link "View Details" at bounding box center [458, 663] width 196 height 35
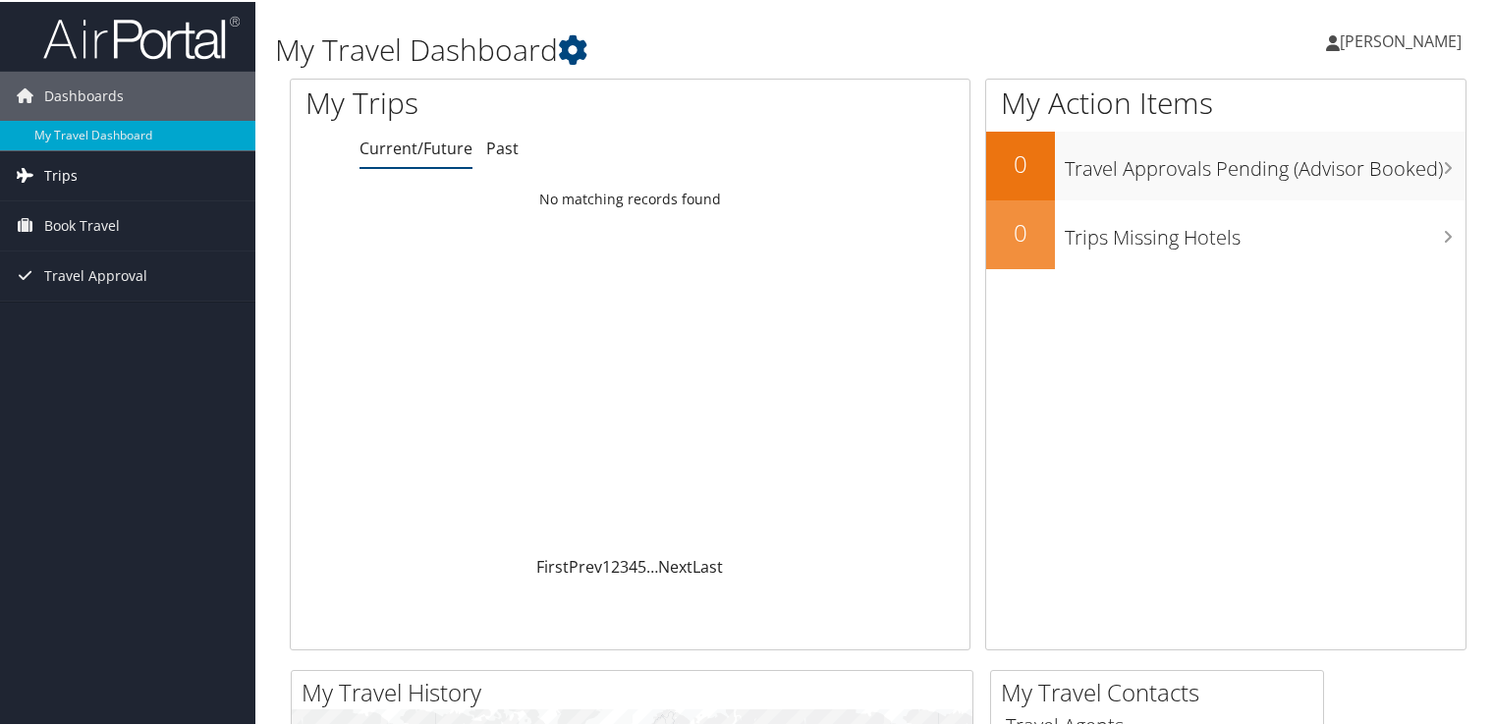
click at [59, 173] on span "Trips" at bounding box center [60, 173] width 33 height 49
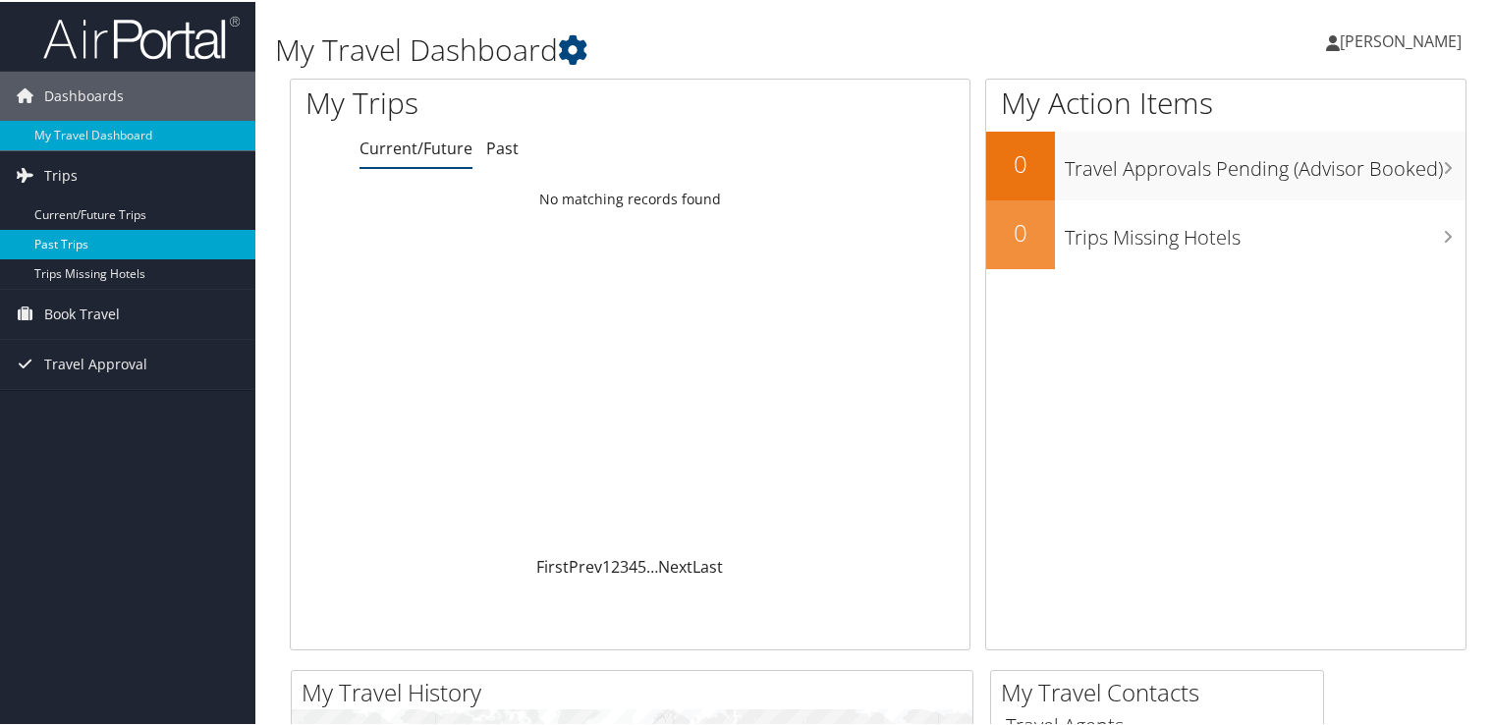
click at [55, 233] on link "Past Trips" at bounding box center [127, 242] width 255 height 29
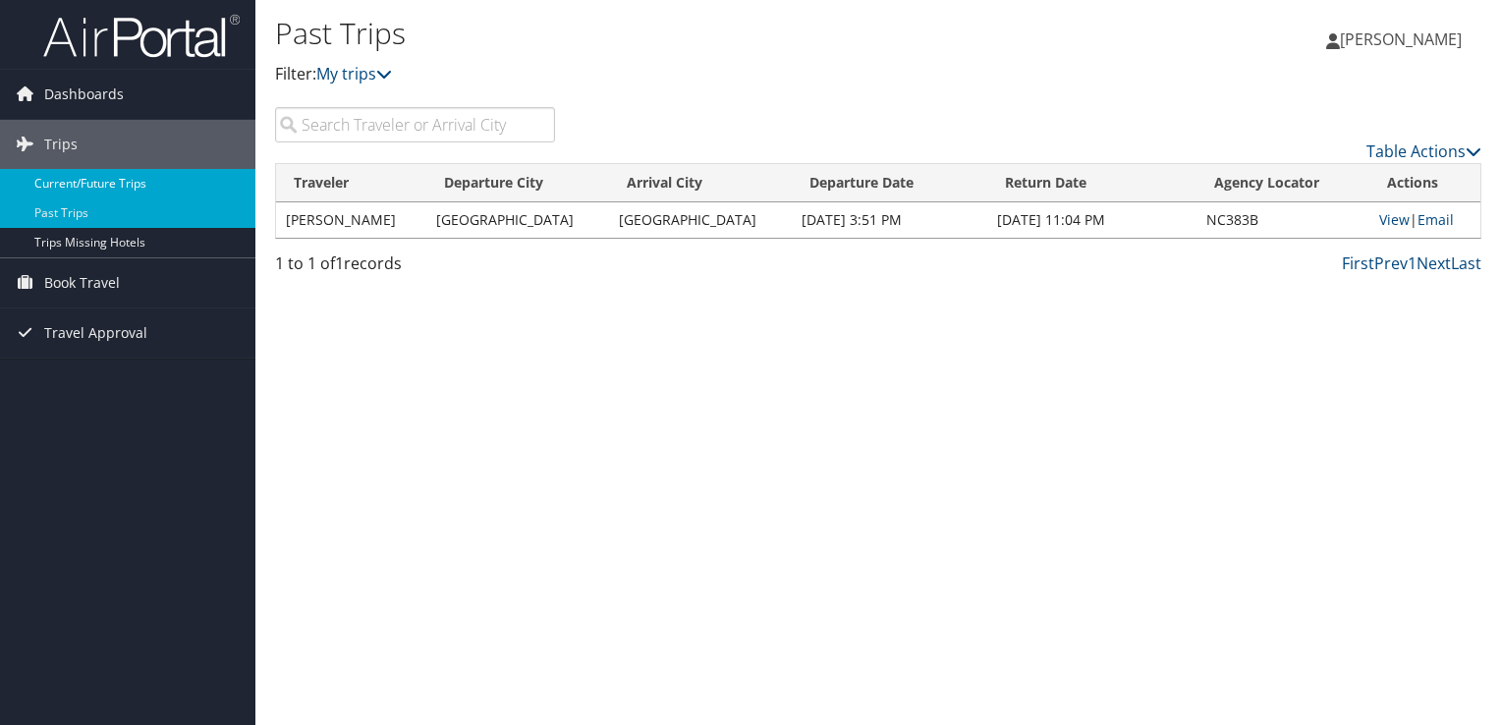
click at [82, 181] on link "Current/Future Trips" at bounding box center [127, 183] width 255 height 29
